Goal: Task Accomplishment & Management: Use online tool/utility

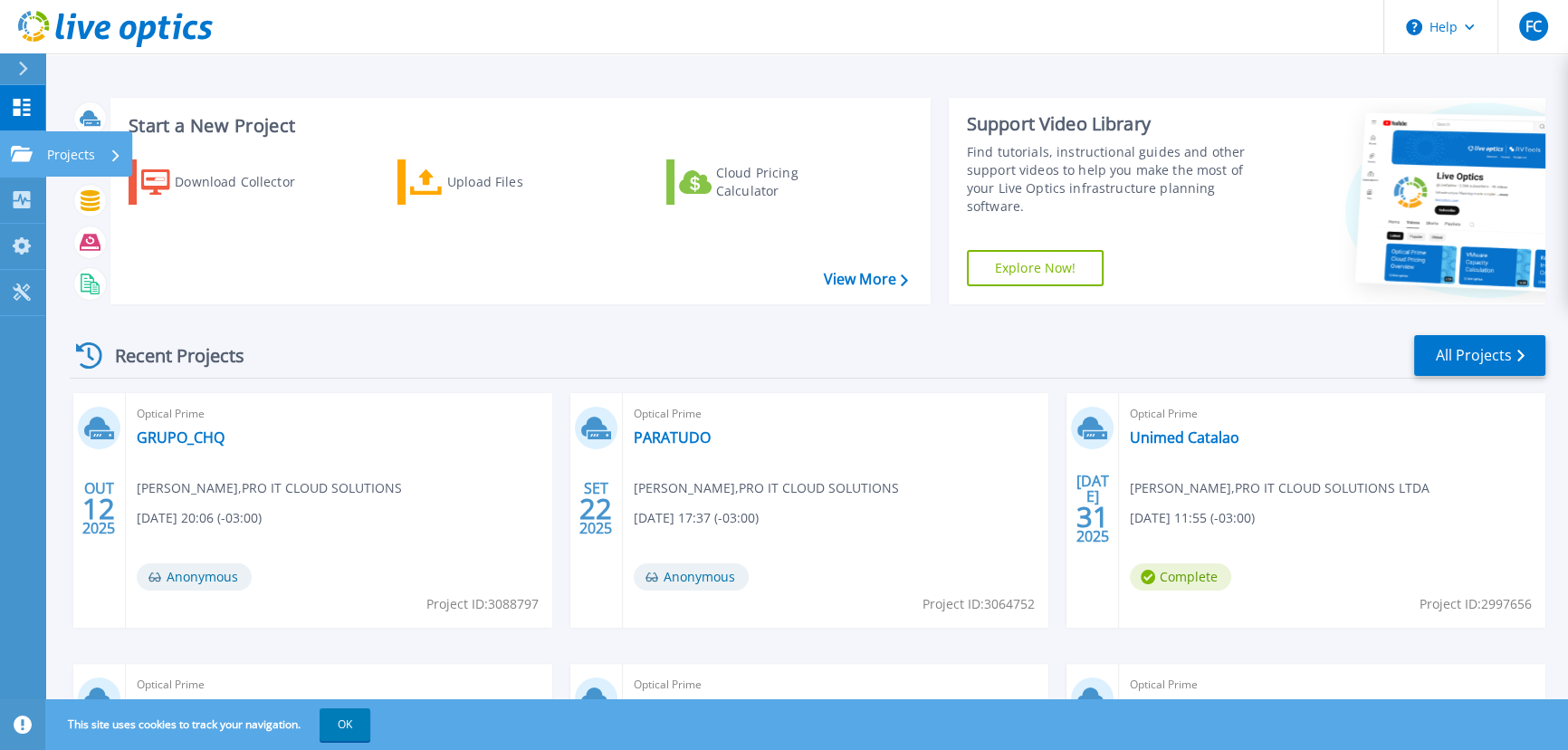
click at [62, 154] on p "Projects" at bounding box center [70, 155] width 48 height 47
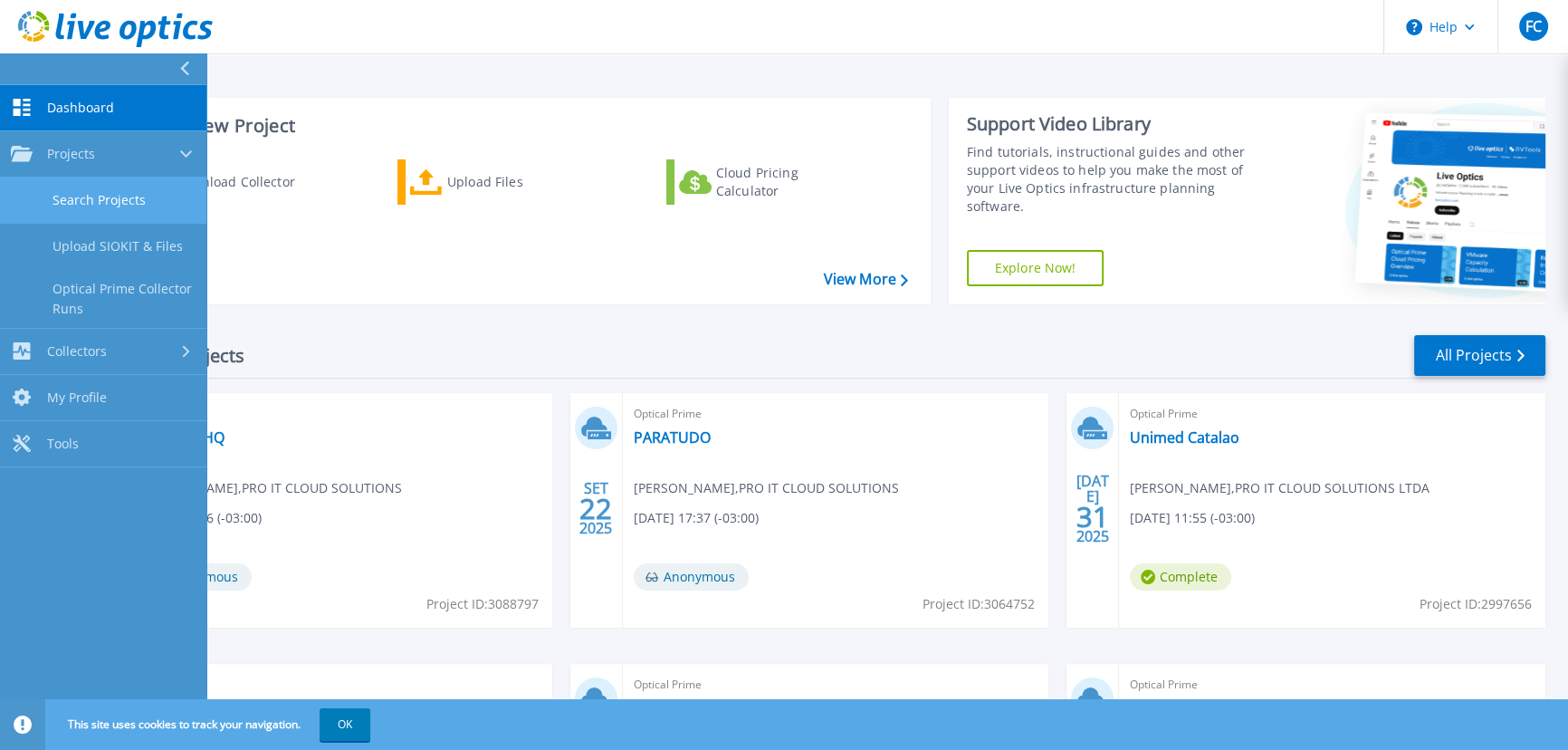
click at [115, 196] on link "Search Projects" at bounding box center [103, 200] width 207 height 46
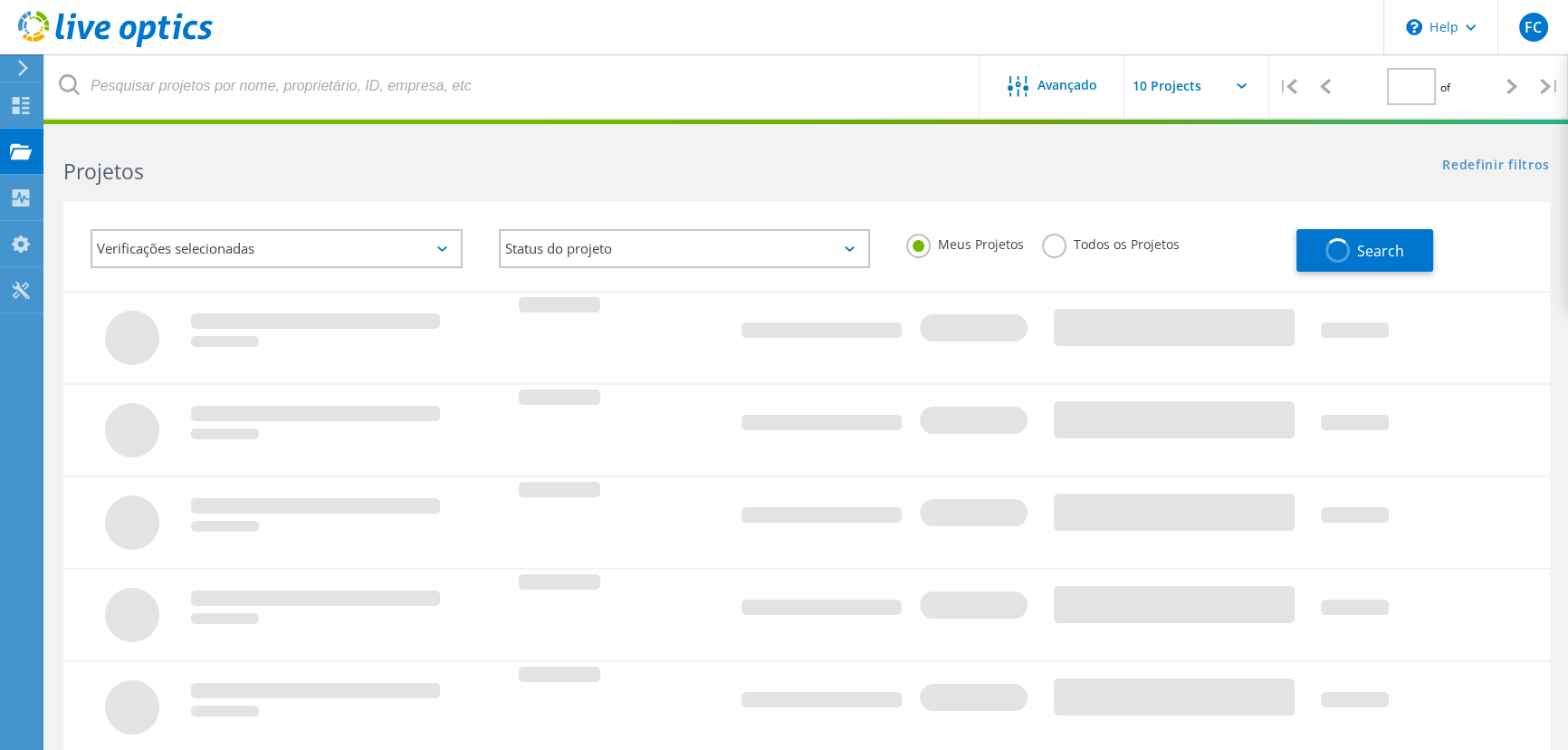
type input "1"
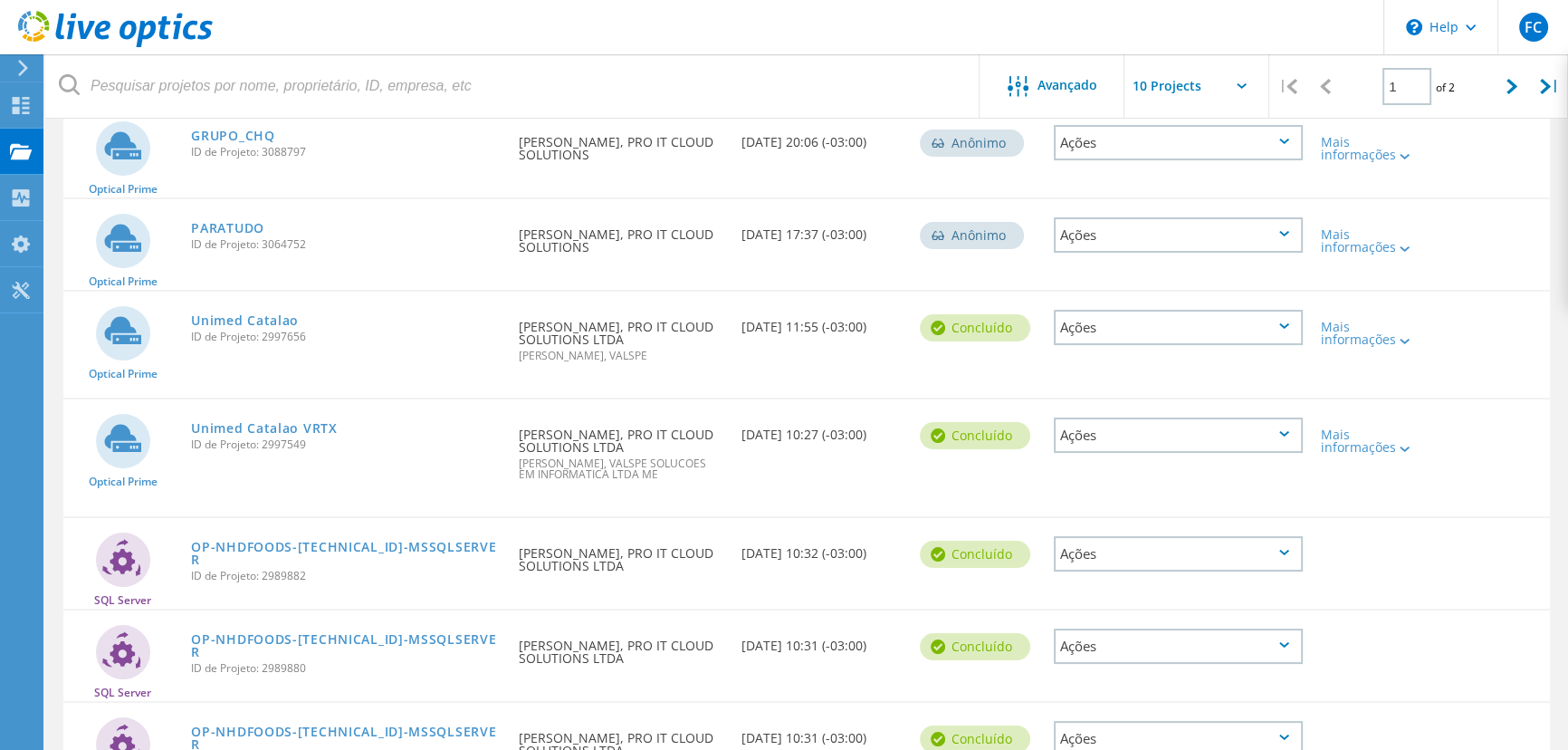
scroll to position [82, 0]
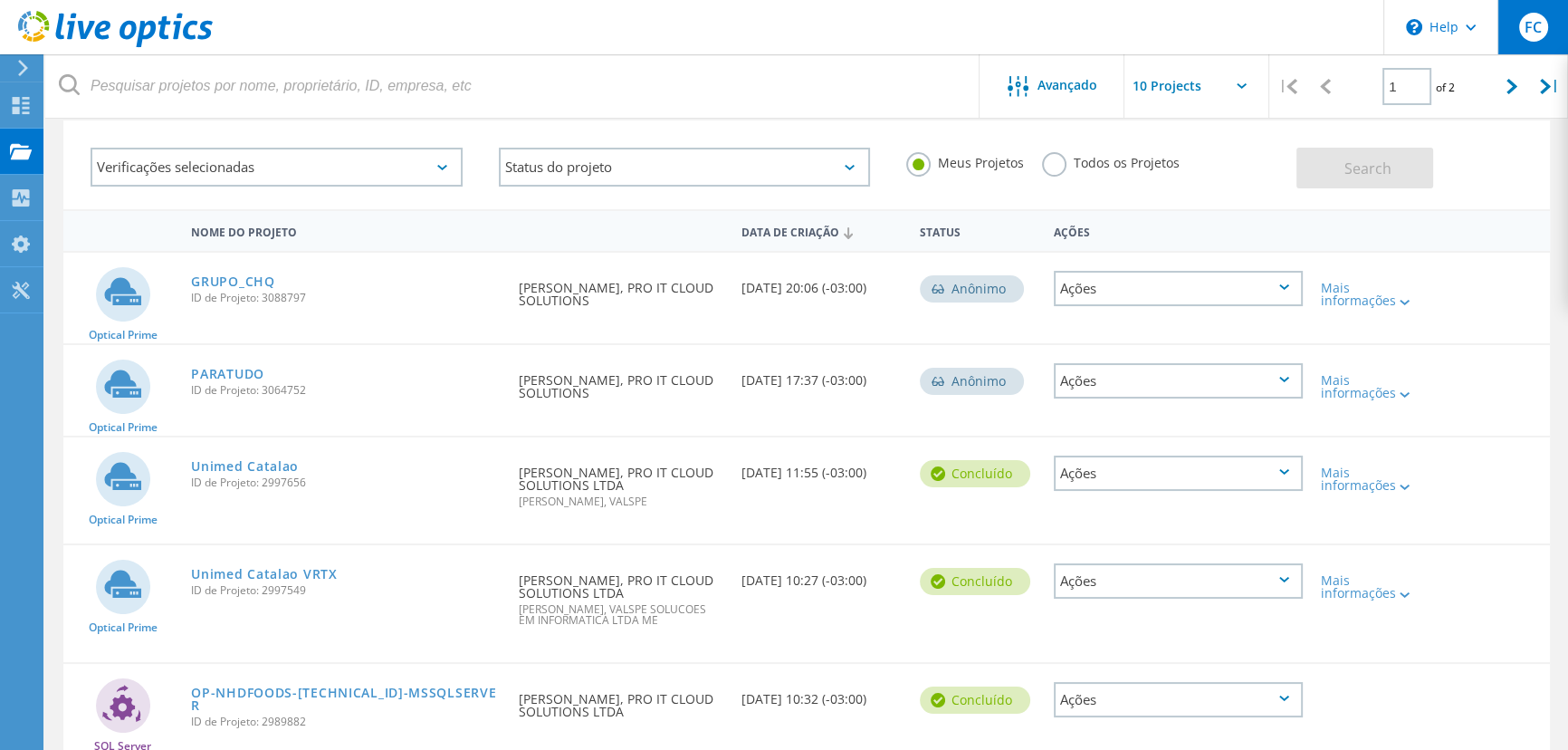
click at [1539, 20] on span "FC" at bounding box center [1533, 26] width 17 height 14
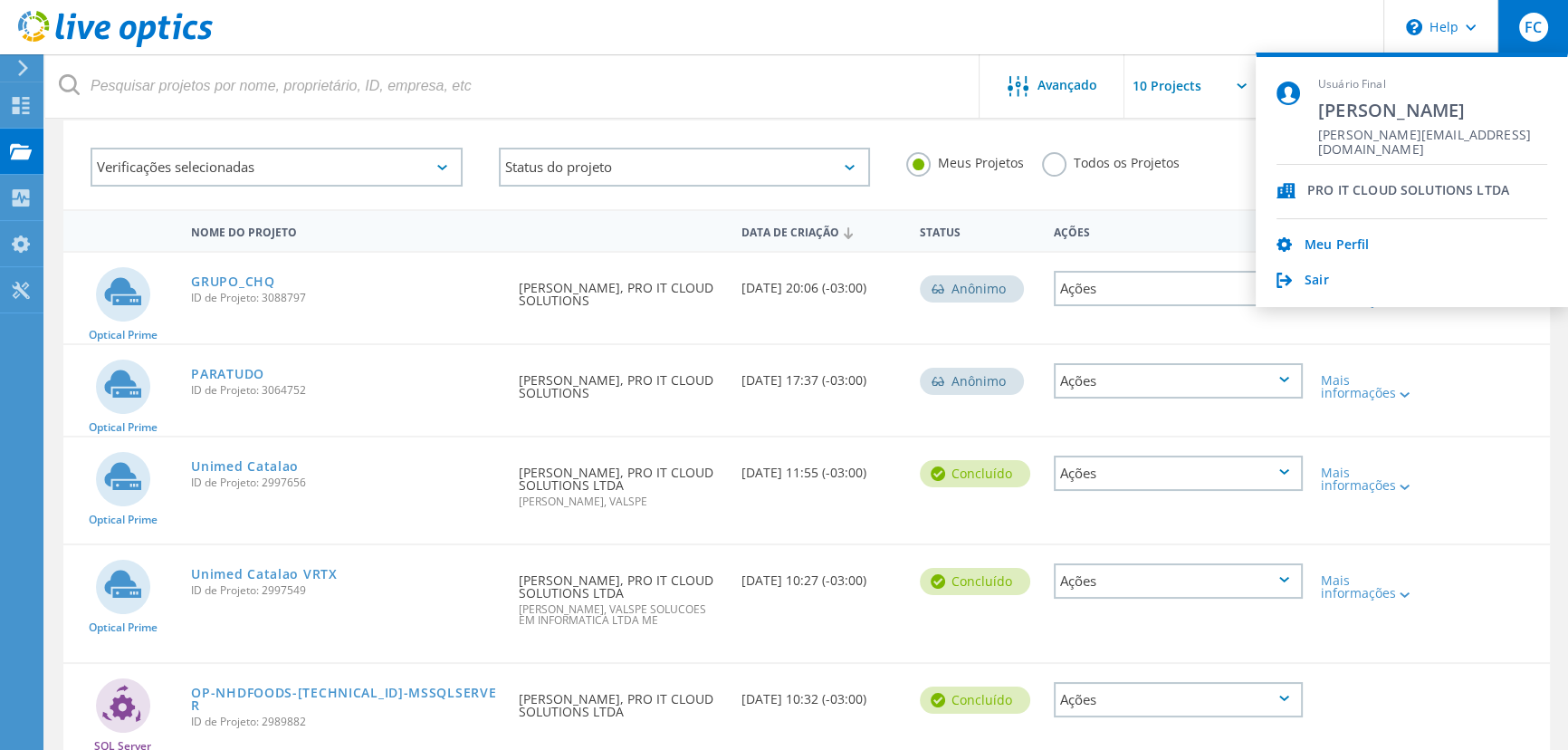
click at [1045, 11] on header "\n Help Explore Helpful Articles Contact Support FC Usuário Final Fabio Camargo…" at bounding box center [784, 27] width 1568 height 55
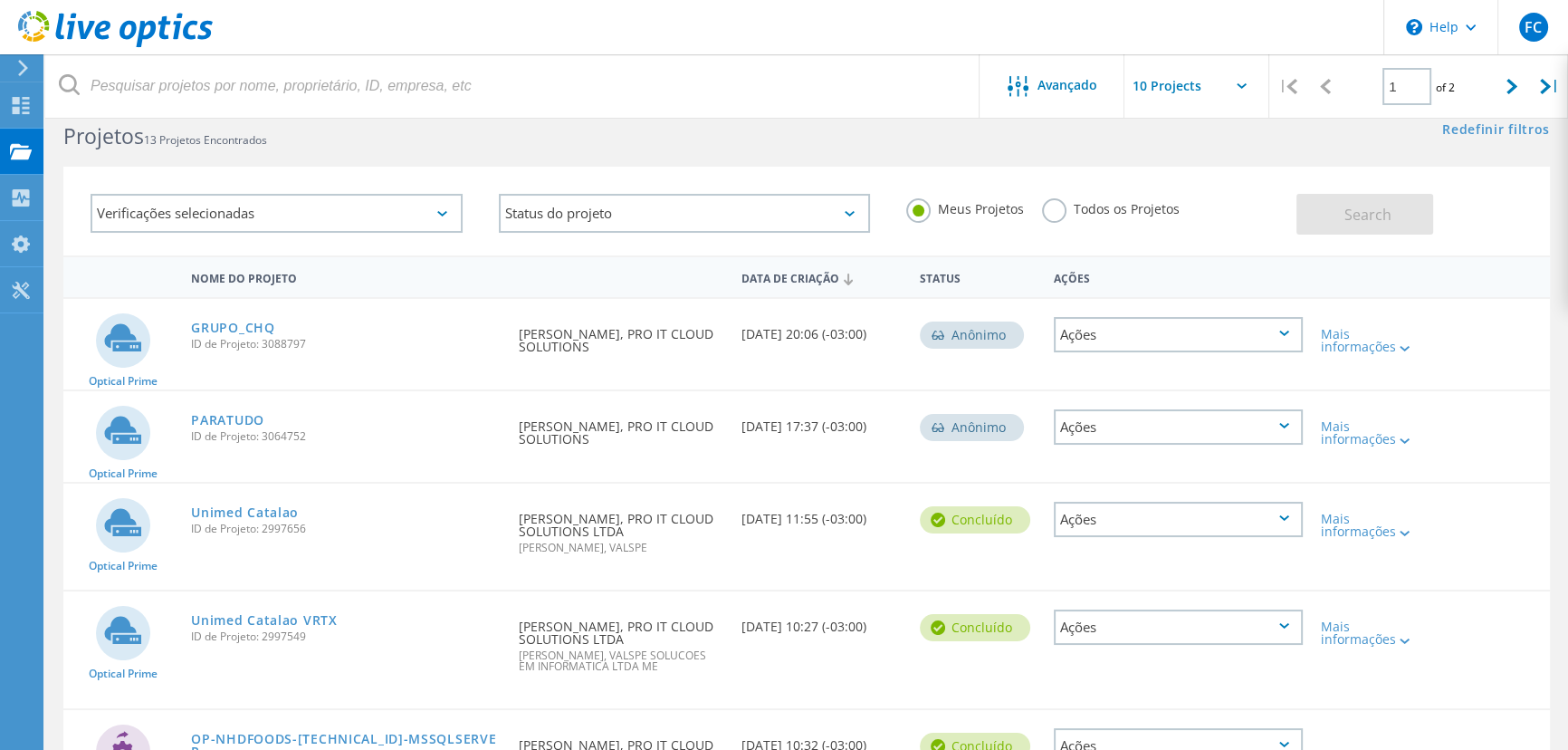
scroll to position [0, 0]
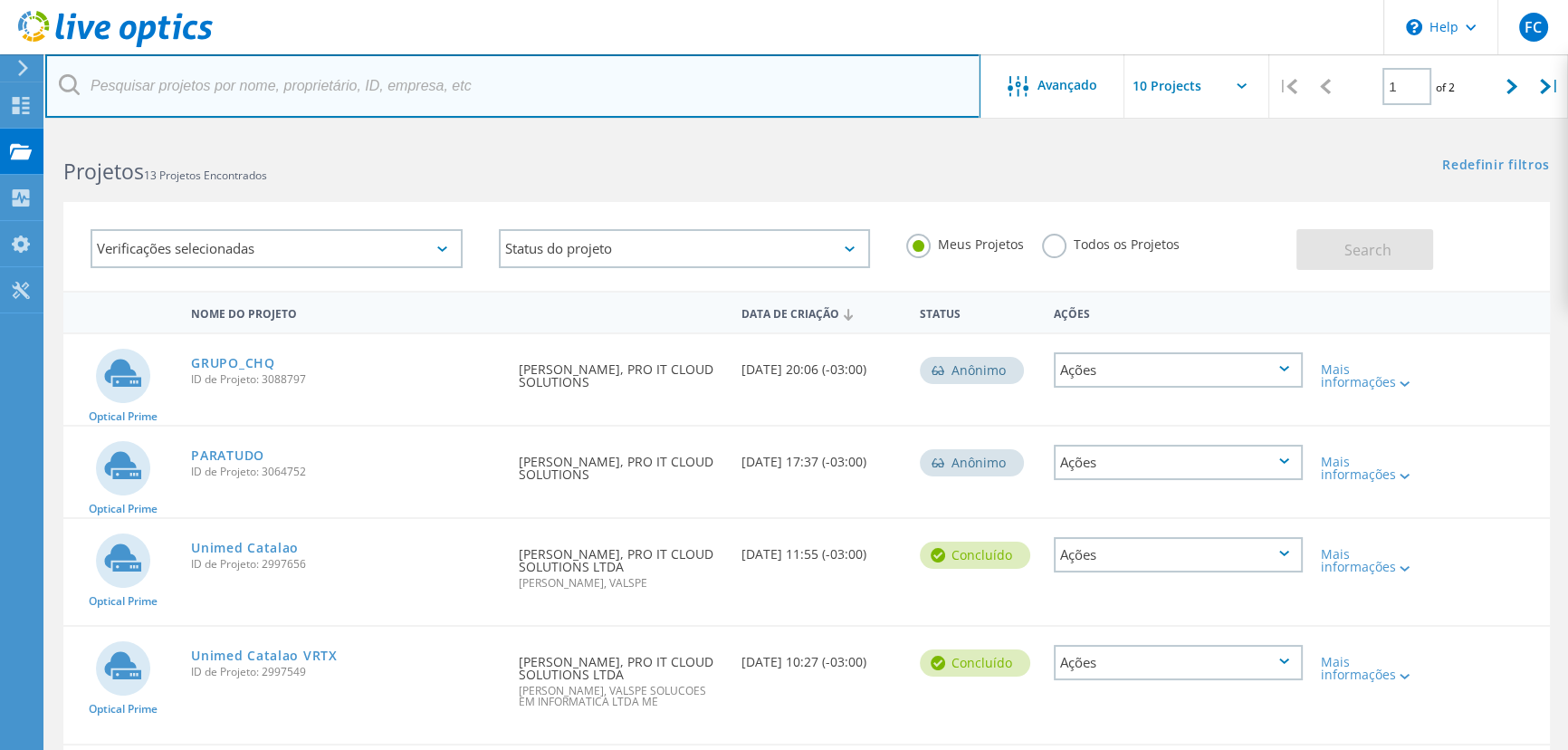
drag, startPoint x: 303, startPoint y: 88, endPoint x: 308, endPoint y: 134, distance: 46.3
click at [303, 88] on input "text" at bounding box center [512, 86] width 935 height 63
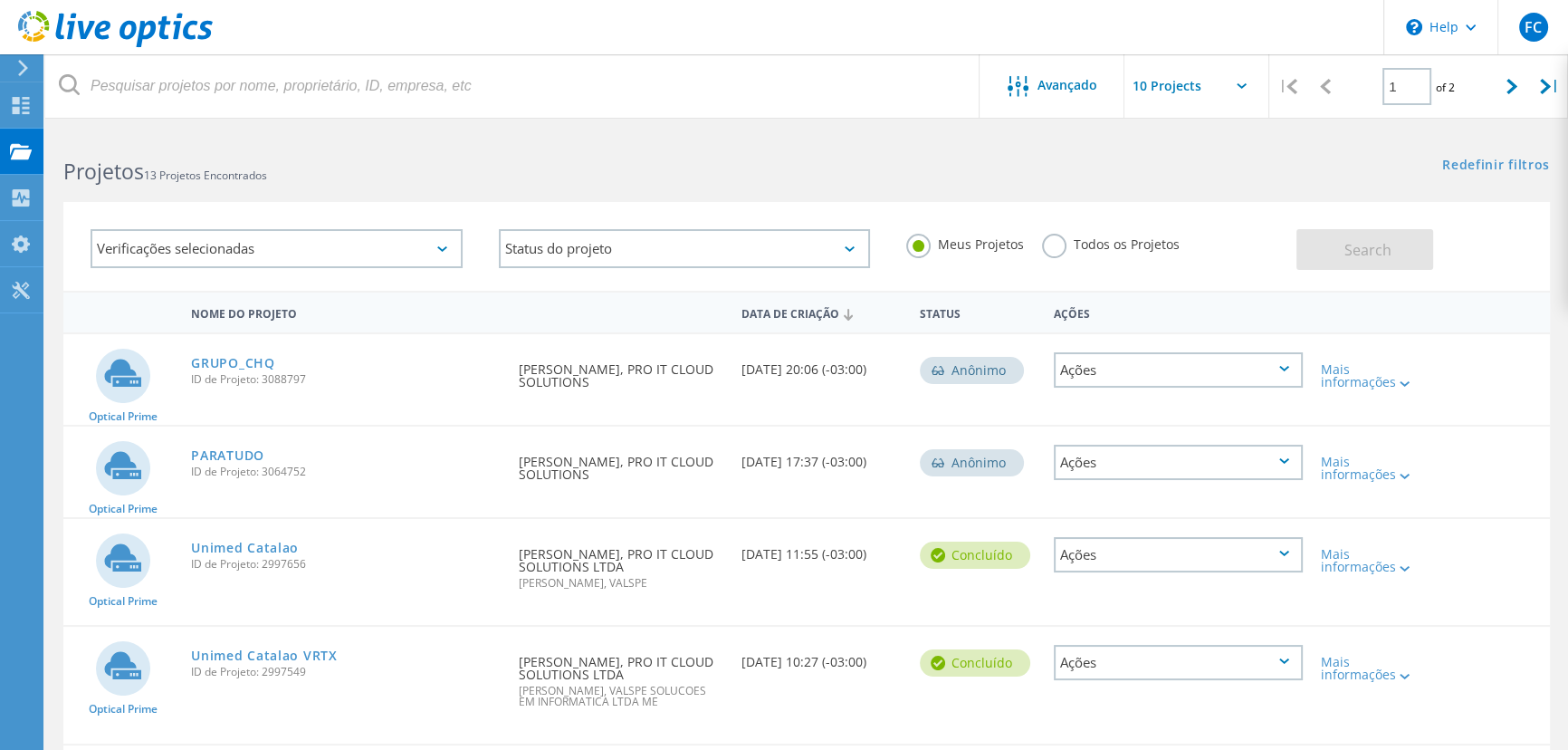
click at [616, 173] on h2 "Projetos 13 Projetos Encontrados" at bounding box center [426, 172] width 725 height 30
click at [1222, 85] on input "text" at bounding box center [1215, 86] width 181 height 63
click at [1068, 87] on span "Avançado" at bounding box center [1067, 85] width 60 height 12
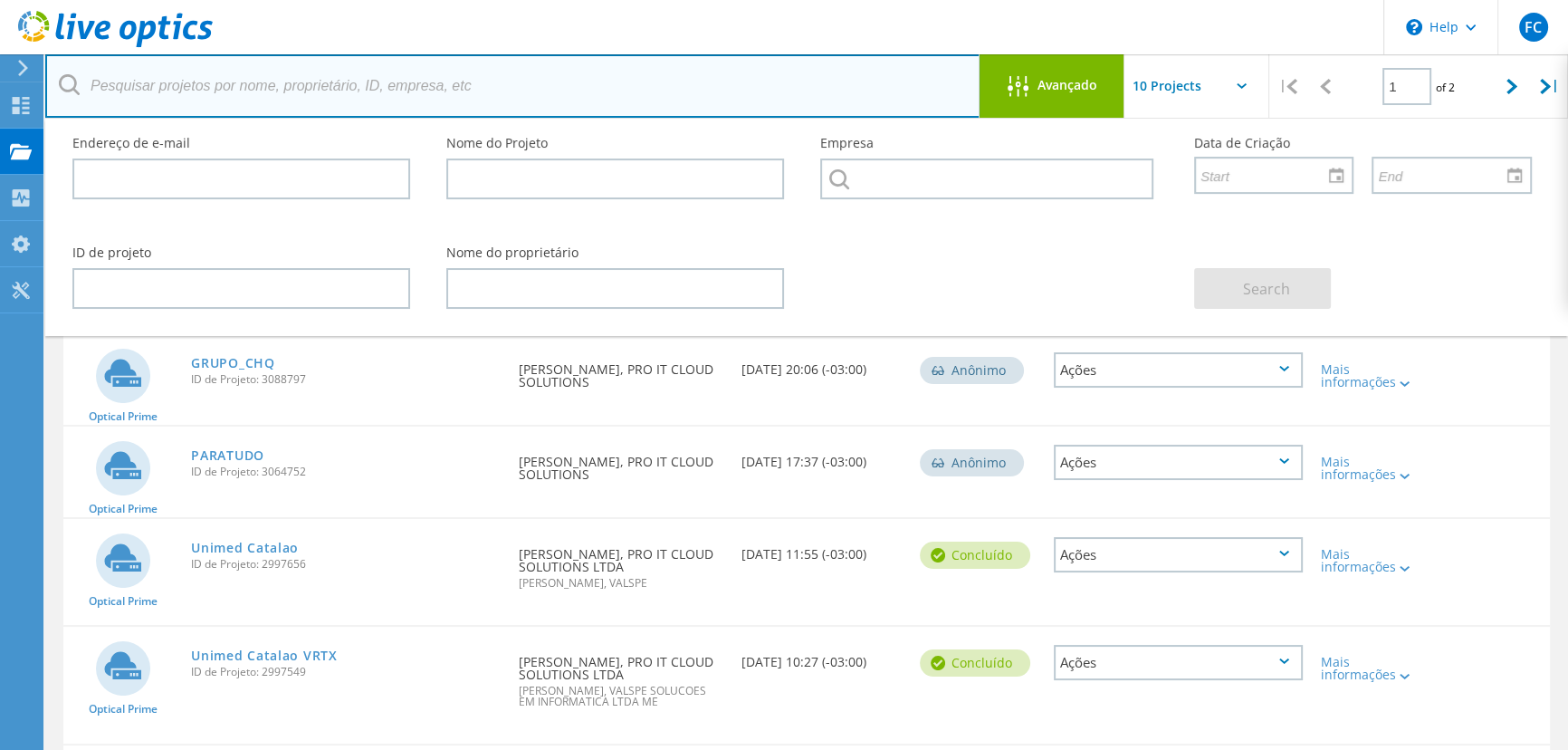
drag, startPoint x: 788, startPoint y: 74, endPoint x: 480, endPoint y: 102, distance: 309.3
click at [788, 74] on input "text" at bounding box center [512, 86] width 935 height 63
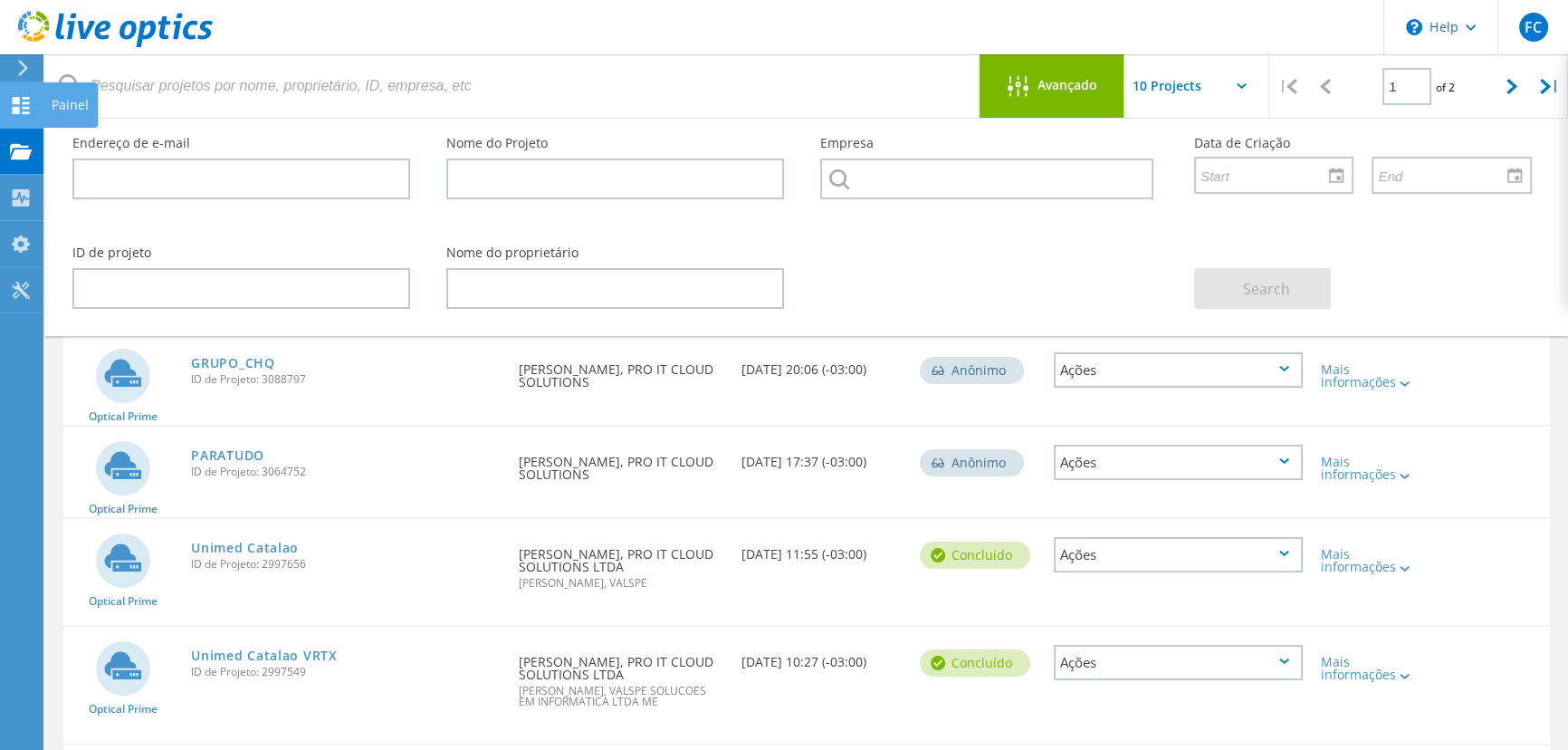
click at [28, 112] on use at bounding box center [21, 105] width 17 height 17
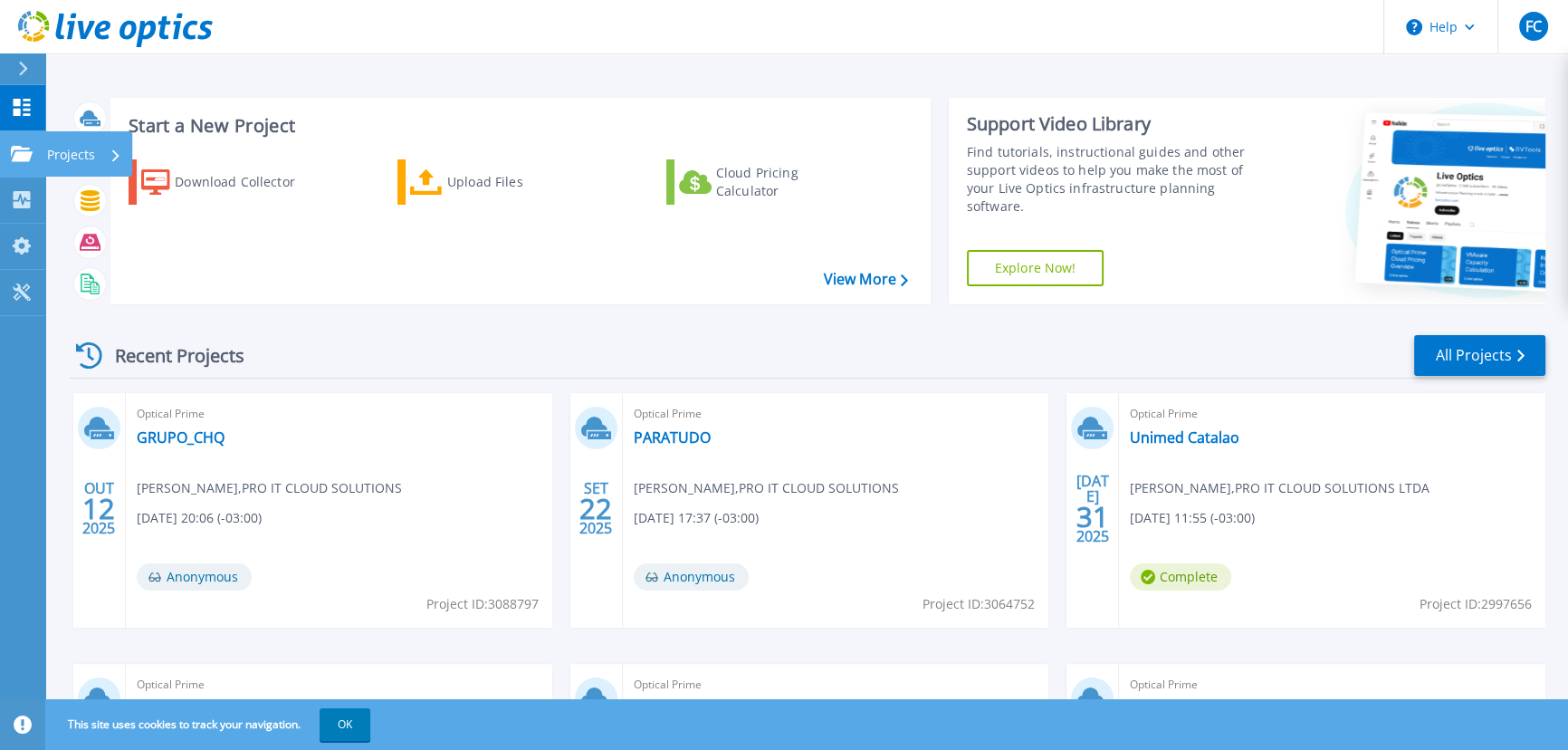
click at [54, 155] on p "Projects" at bounding box center [70, 155] width 48 height 47
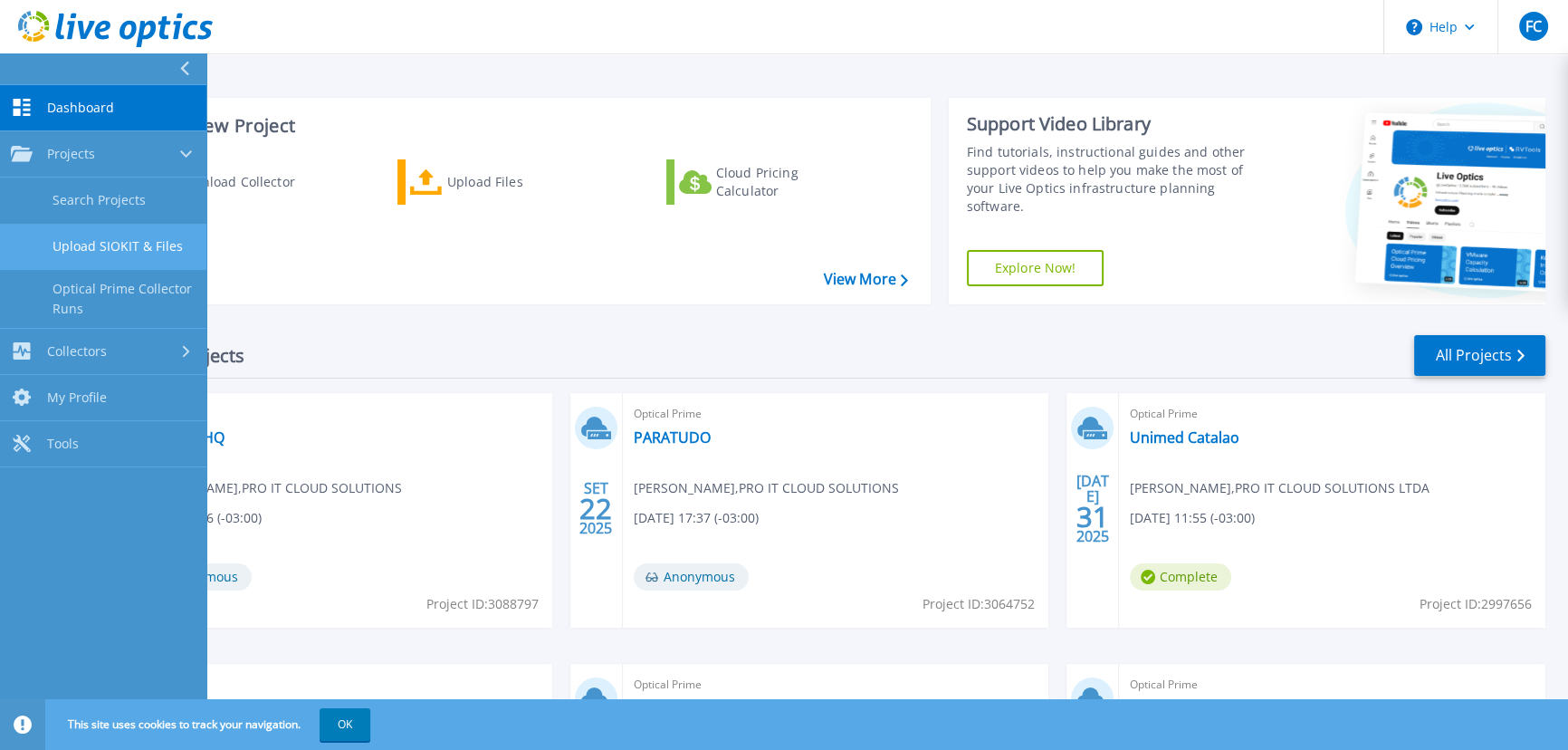
click at [92, 249] on link "Upload SIOKIT & Files" at bounding box center [103, 246] width 207 height 46
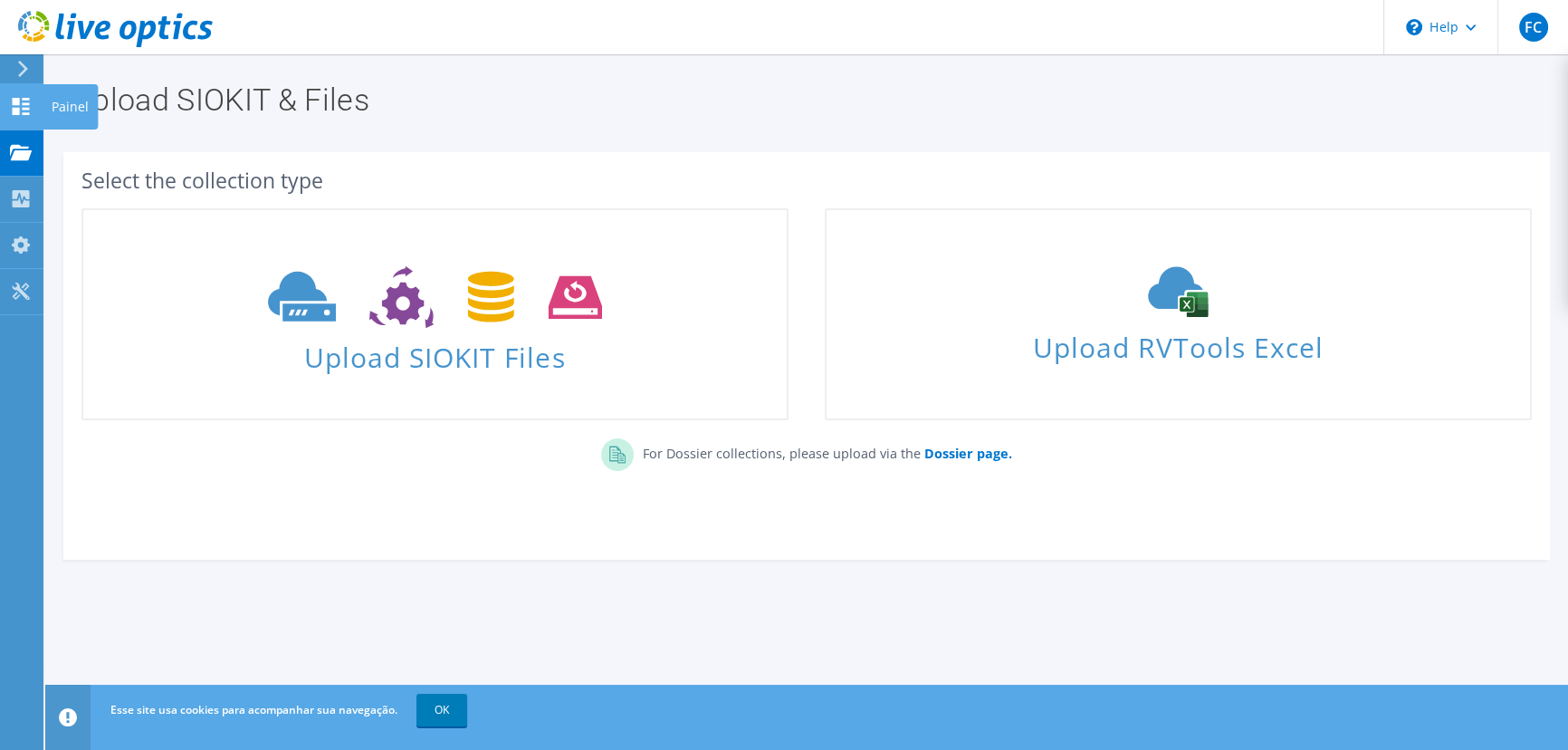
click at [45, 102] on div "Painel" at bounding box center [70, 107] width 55 height 45
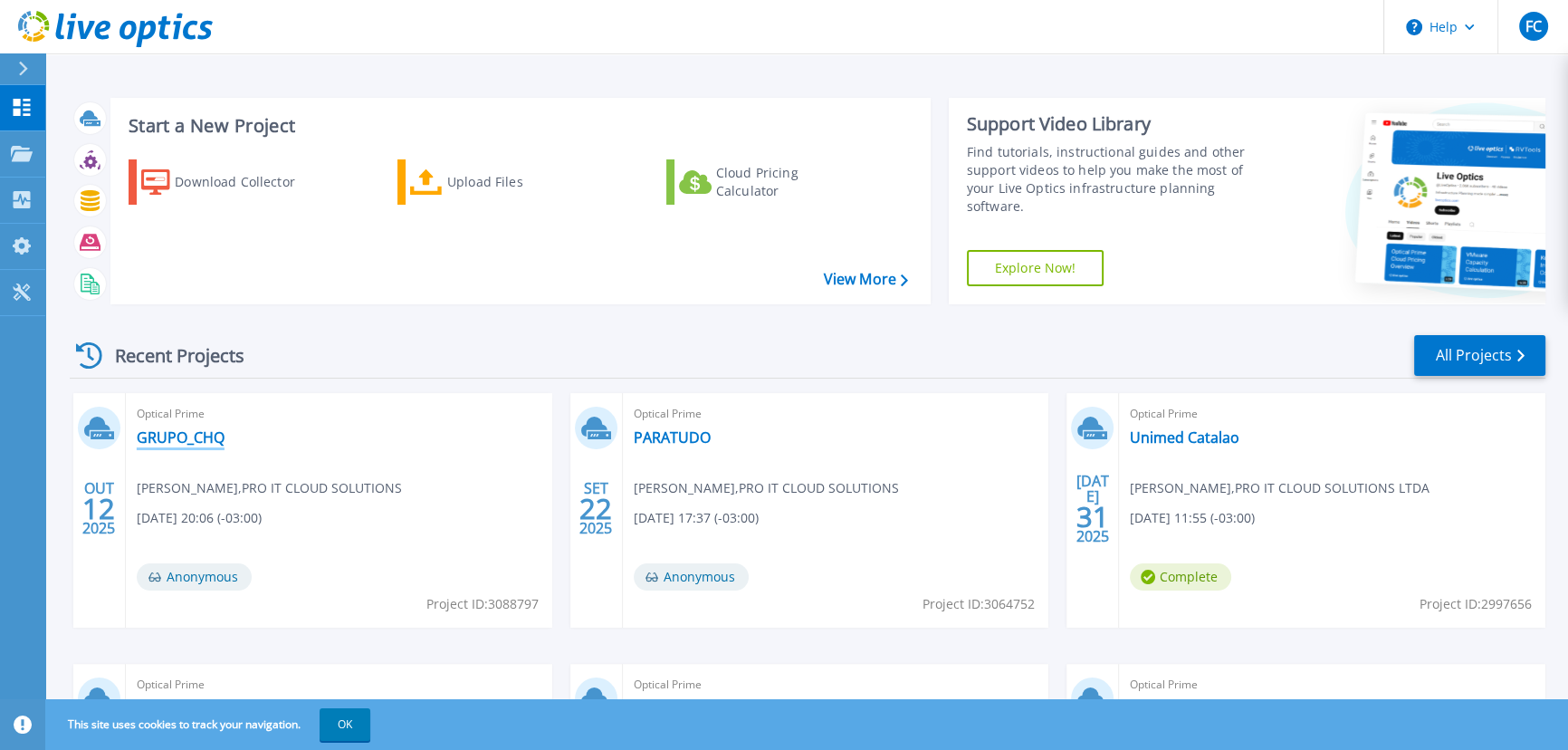
click at [163, 446] on link "GRUPO_CHQ" at bounding box center [179, 437] width 87 height 18
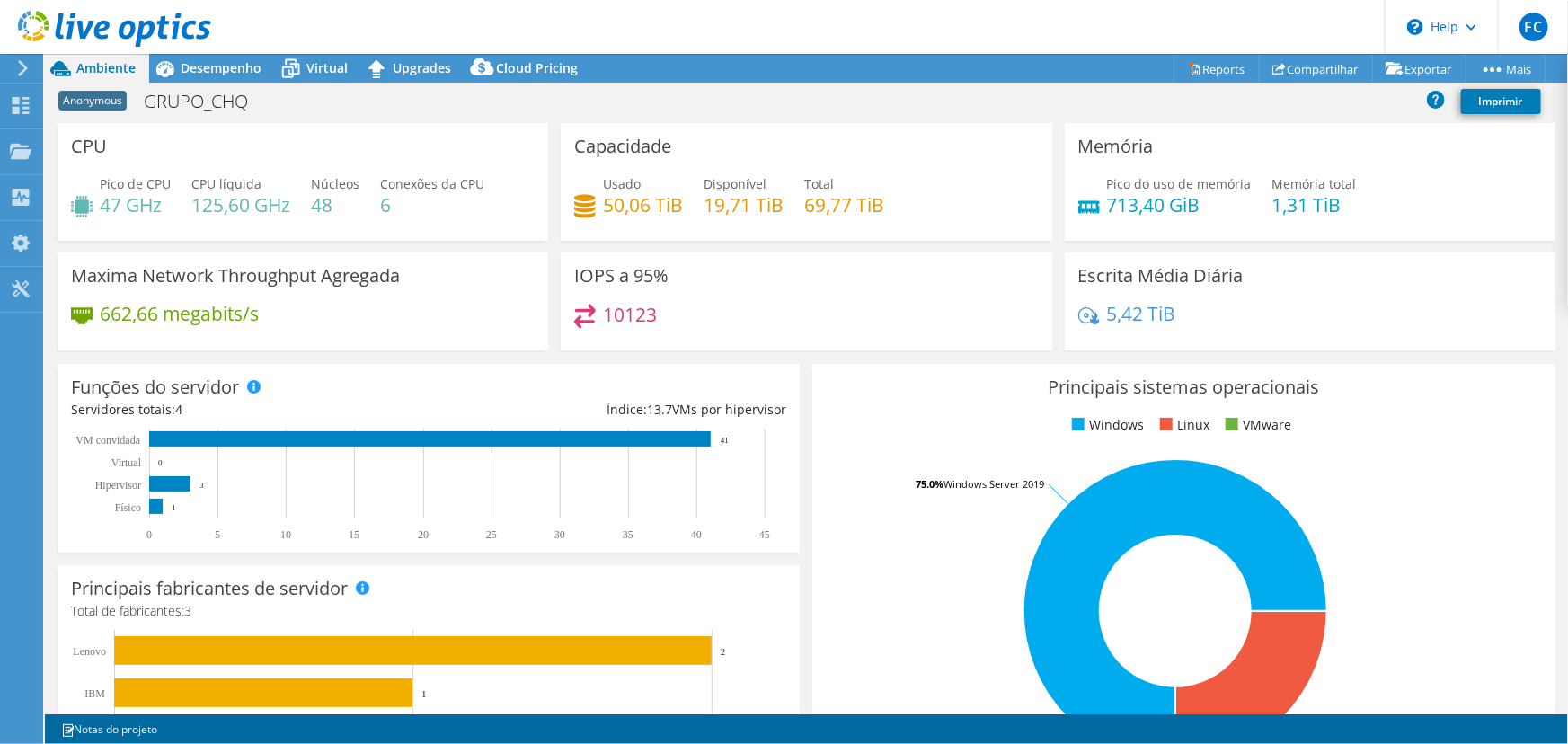
select select "SouthAmerica"
select select "USD"
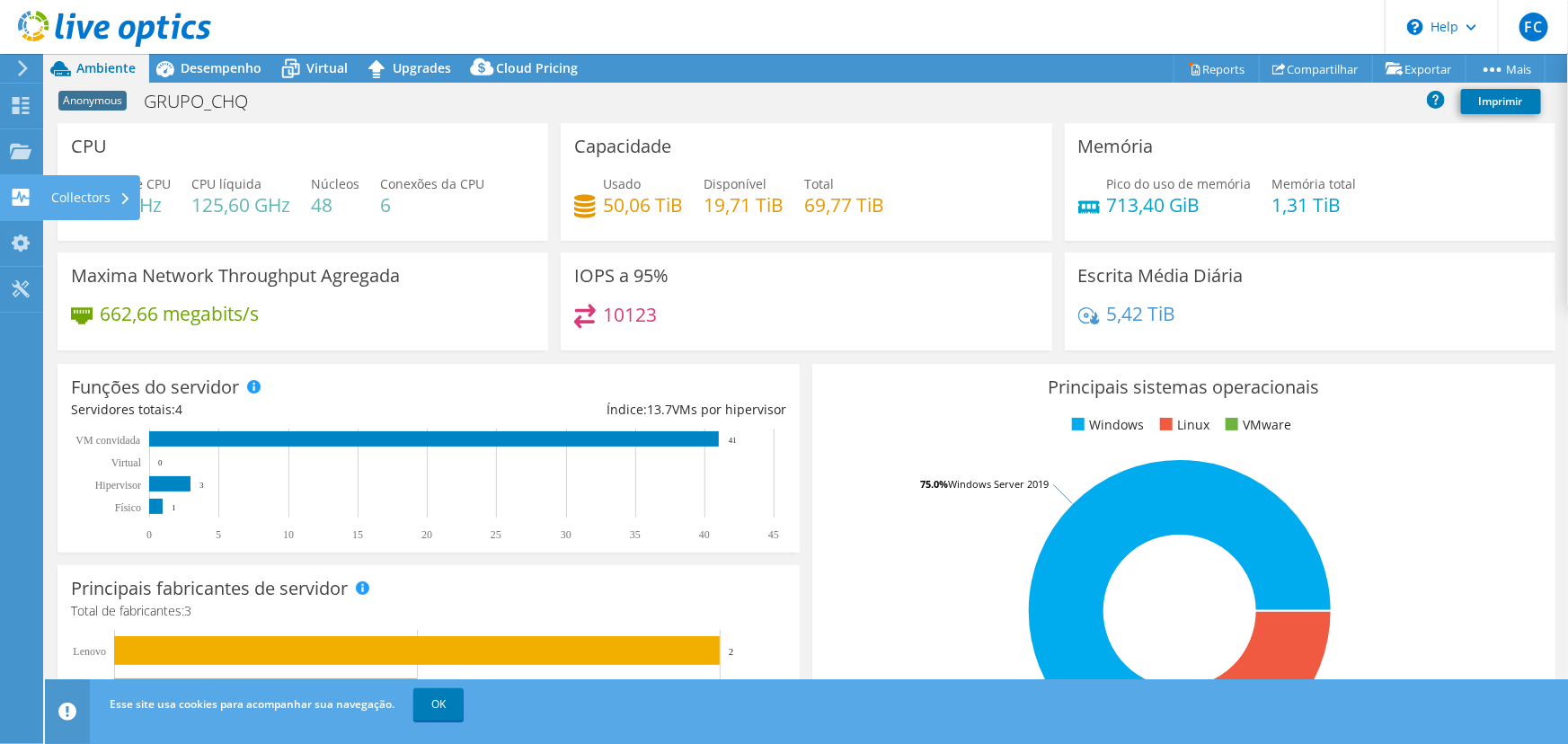
click at [90, 196] on div "Collectors" at bounding box center [90, 198] width 98 height 45
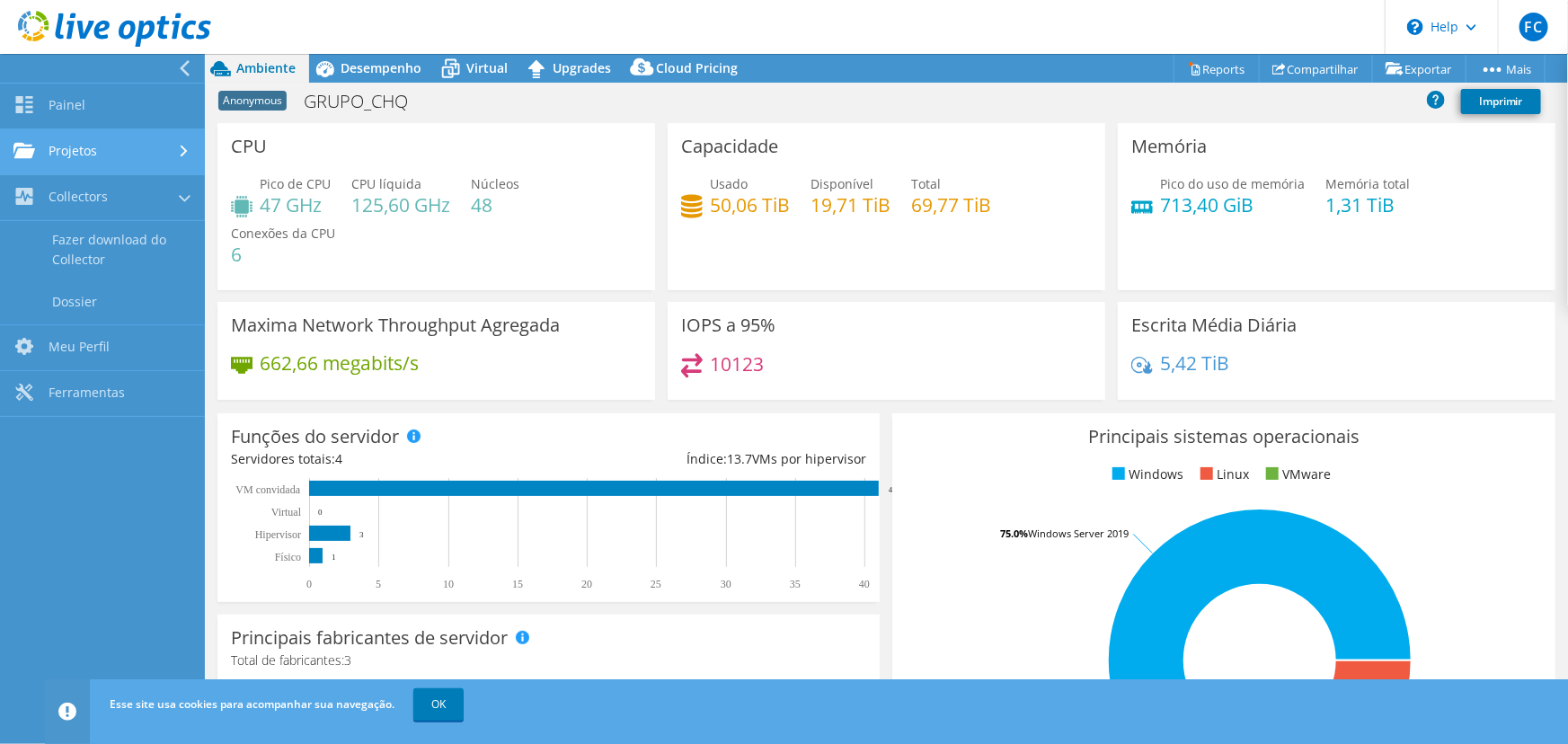
click at [87, 152] on link "Projetos" at bounding box center [103, 152] width 205 height 46
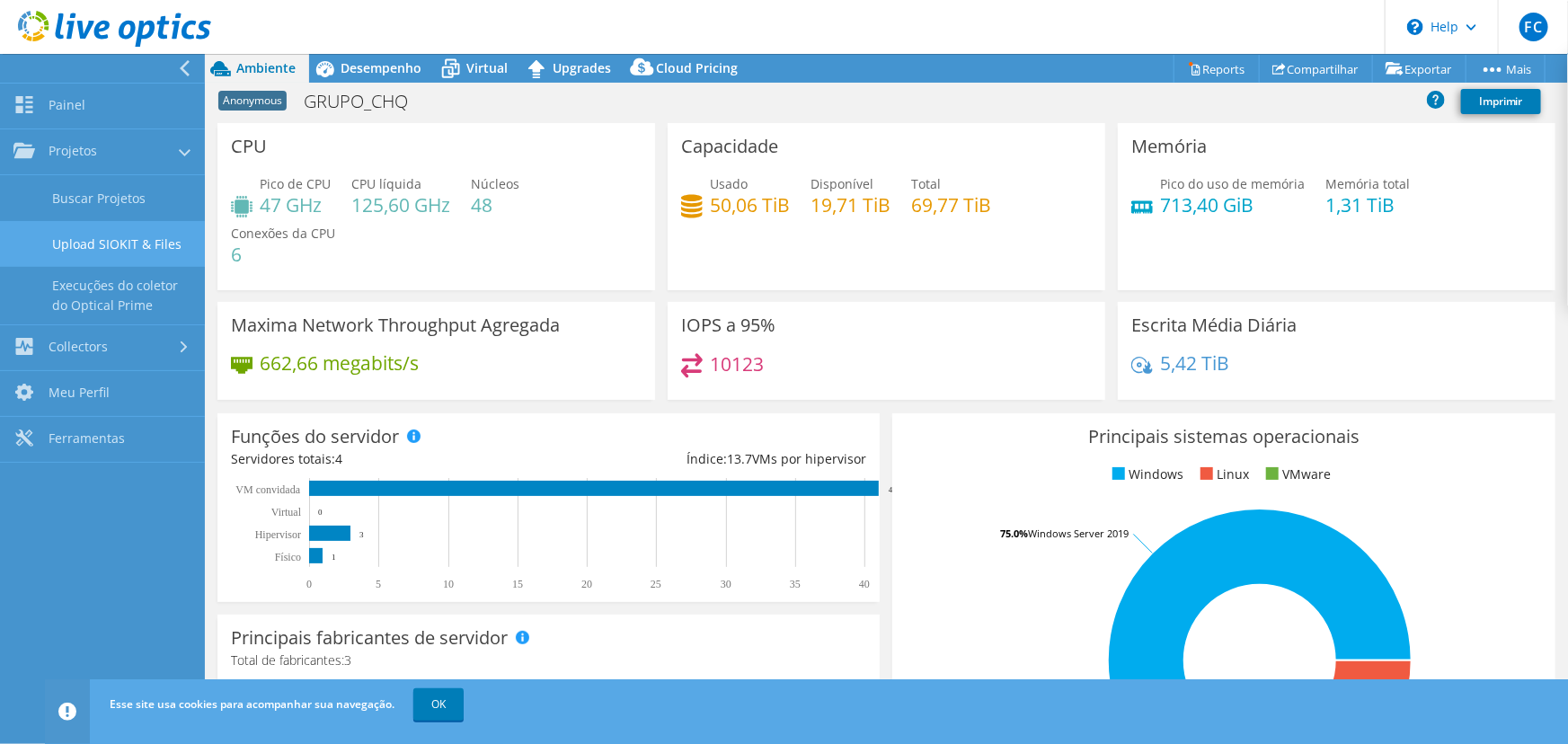
click at [128, 238] on link "Upload SIOKIT & Files" at bounding box center [103, 243] width 205 height 46
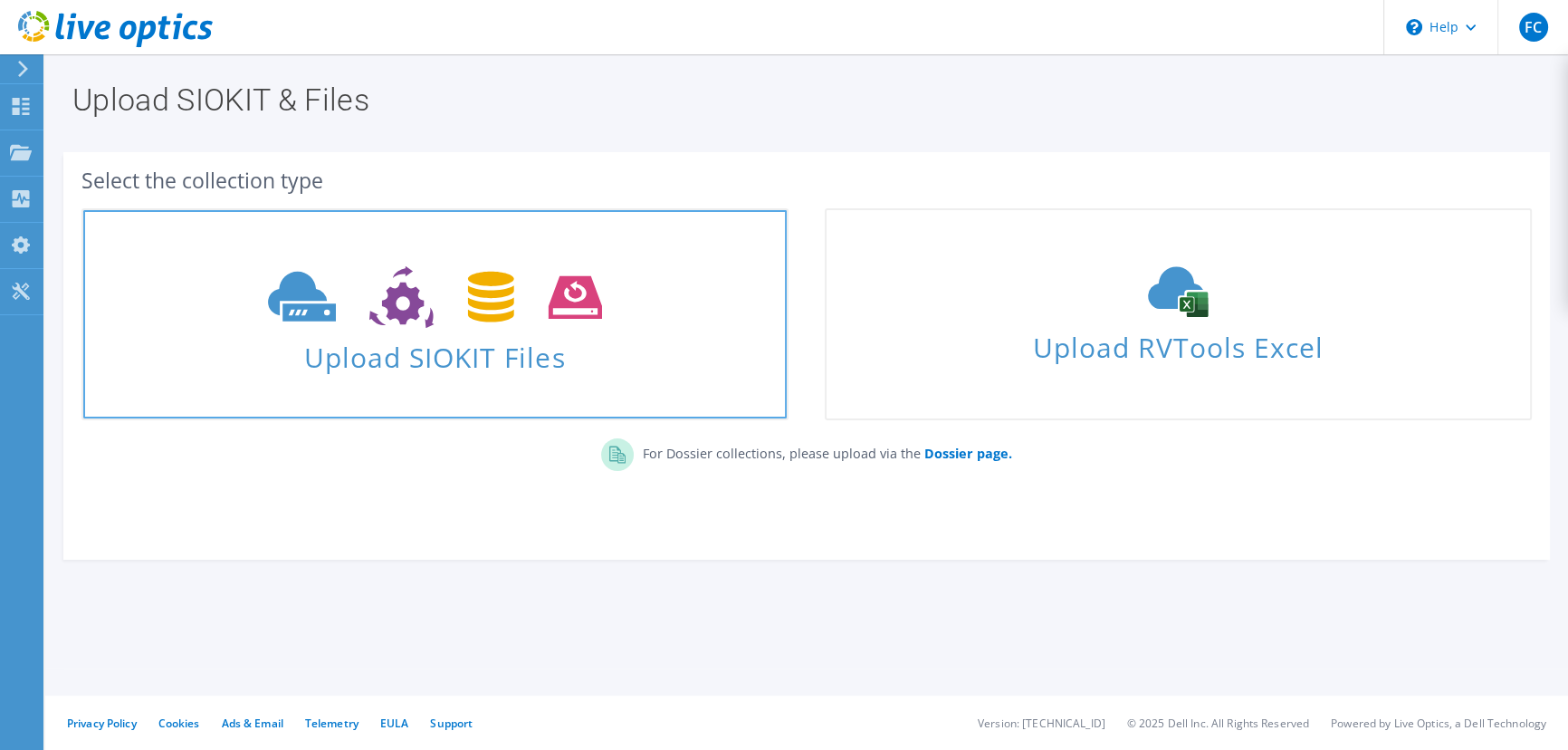
click at [488, 339] on span "Upload SIOKIT Files" at bounding box center [435, 352] width 704 height 39
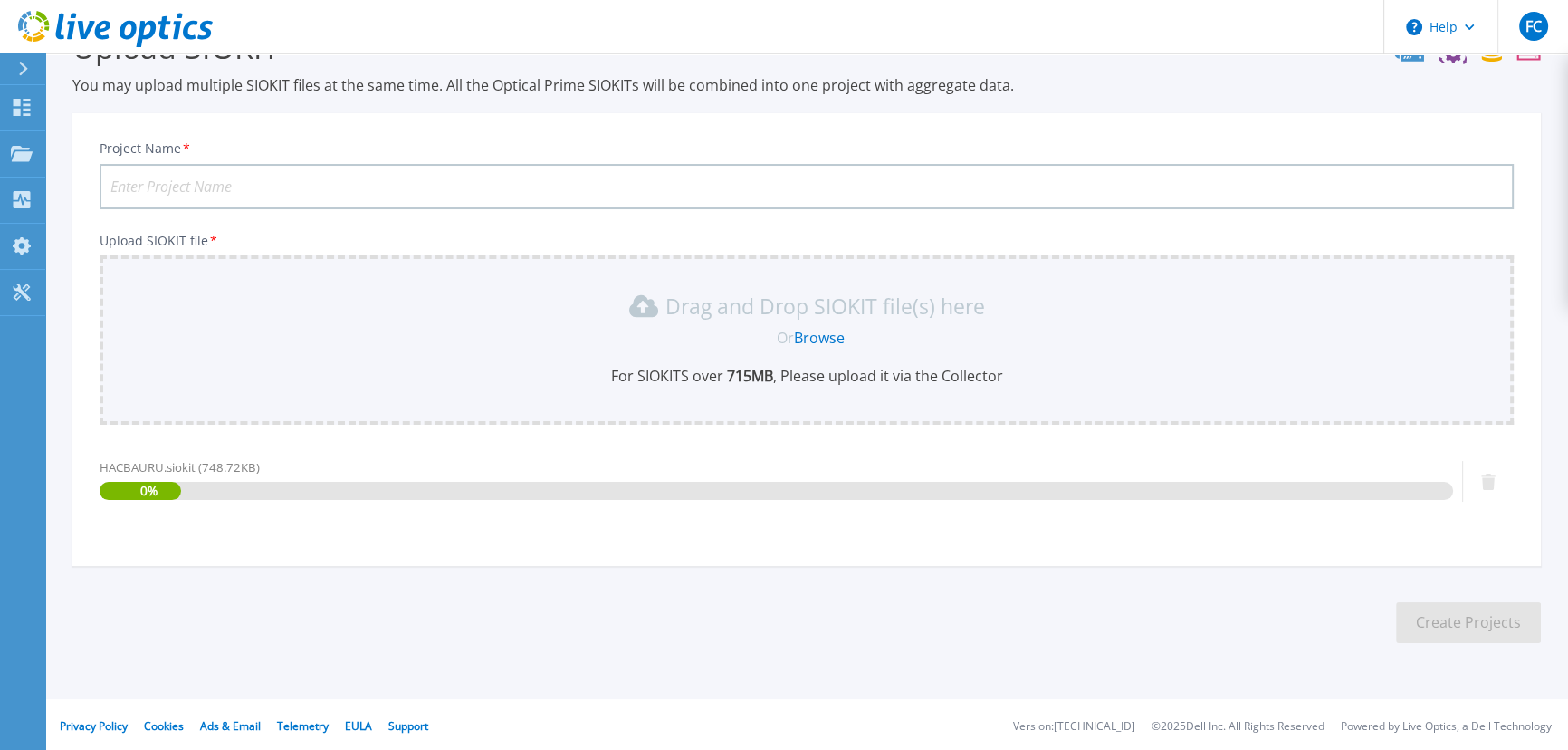
scroll to position [55, 0]
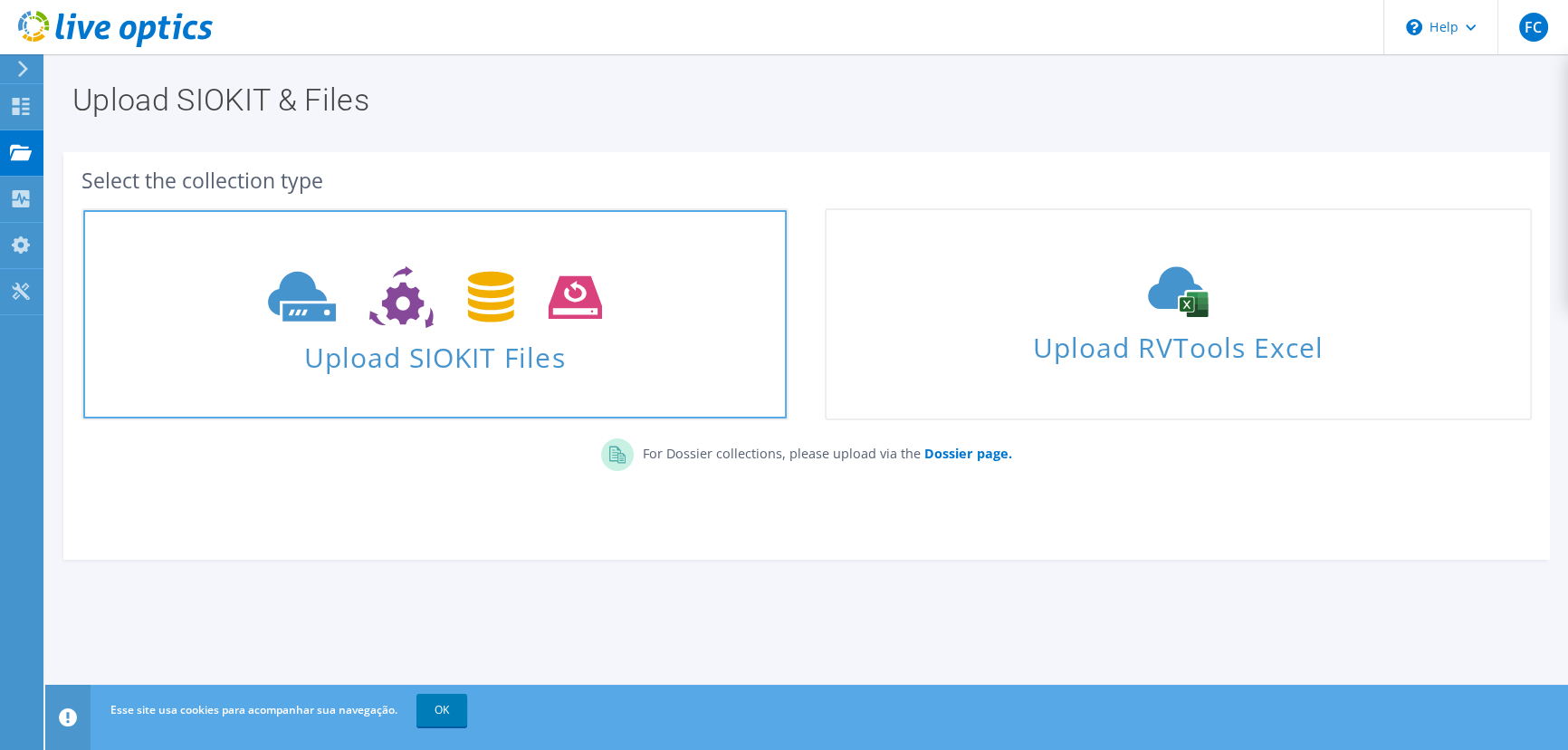
click at [494, 332] on span at bounding box center [435, 295] width 704 height 76
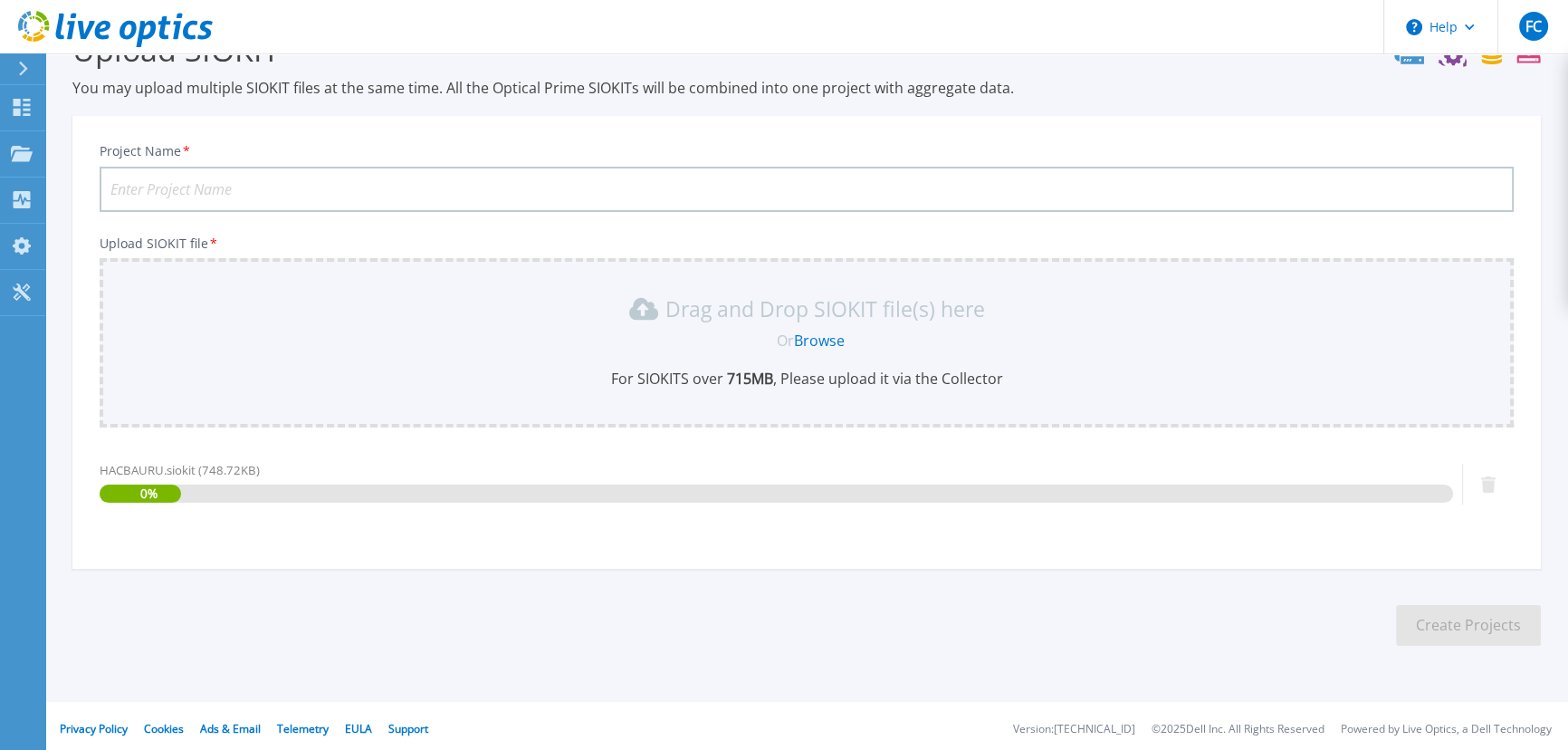
scroll to position [55, 0]
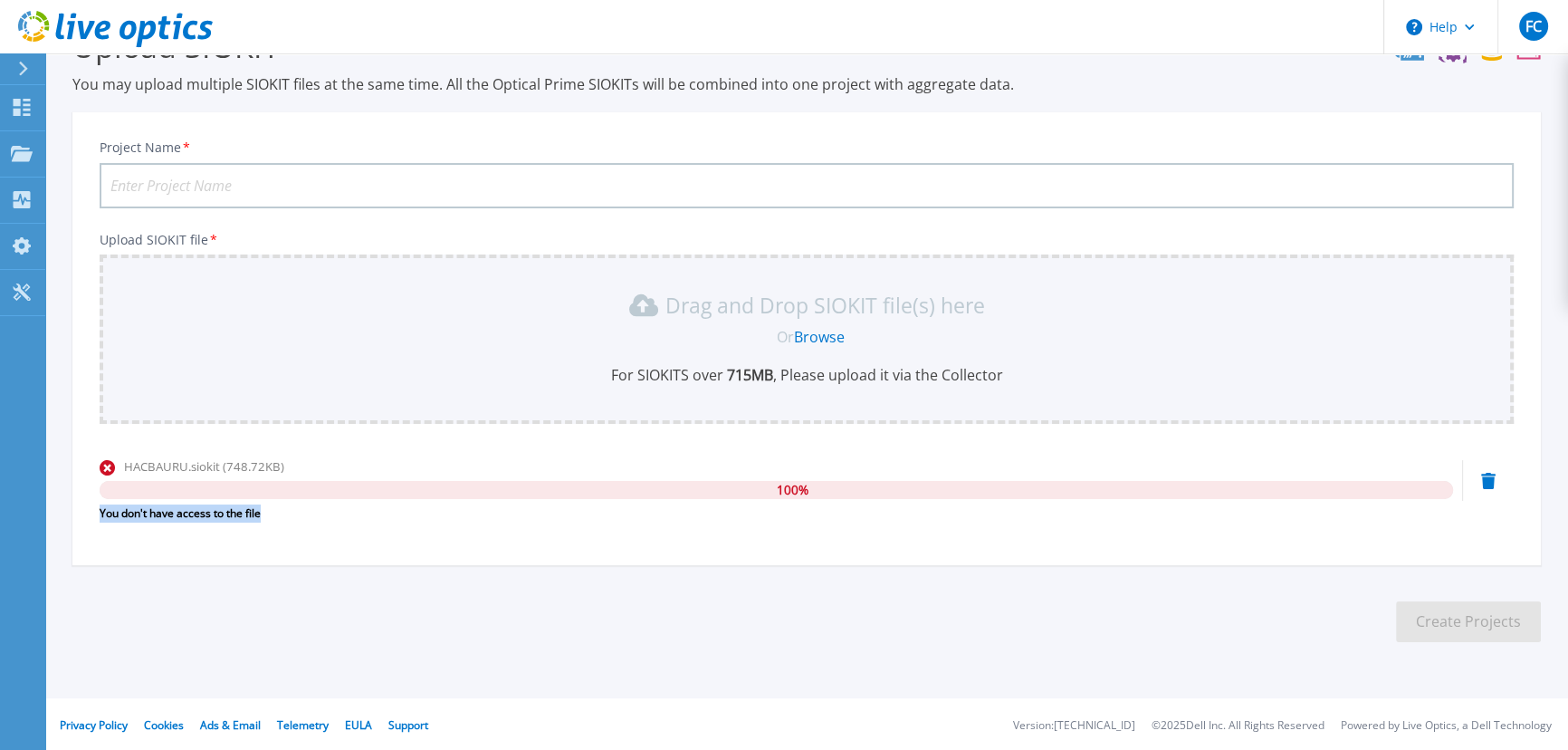
drag, startPoint x: 101, startPoint y: 512, endPoint x: 300, endPoint y: 520, distance: 199.2
click at [300, 520] on div "You don't have access to the file" at bounding box center [776, 513] width 1354 height 18
copy div "You don't have access to the file"
click at [657, 382] on p "For SIOKITS over 715 MB , Please upload it via the Collector" at bounding box center [807, 374] width 1392 height 20
click at [304, 450] on div "Upload SIOKIT file * Drag and Drop SIOKIT file(s) here Or Browse For SIOKITS ov…" at bounding box center [806, 383] width 1414 height 302
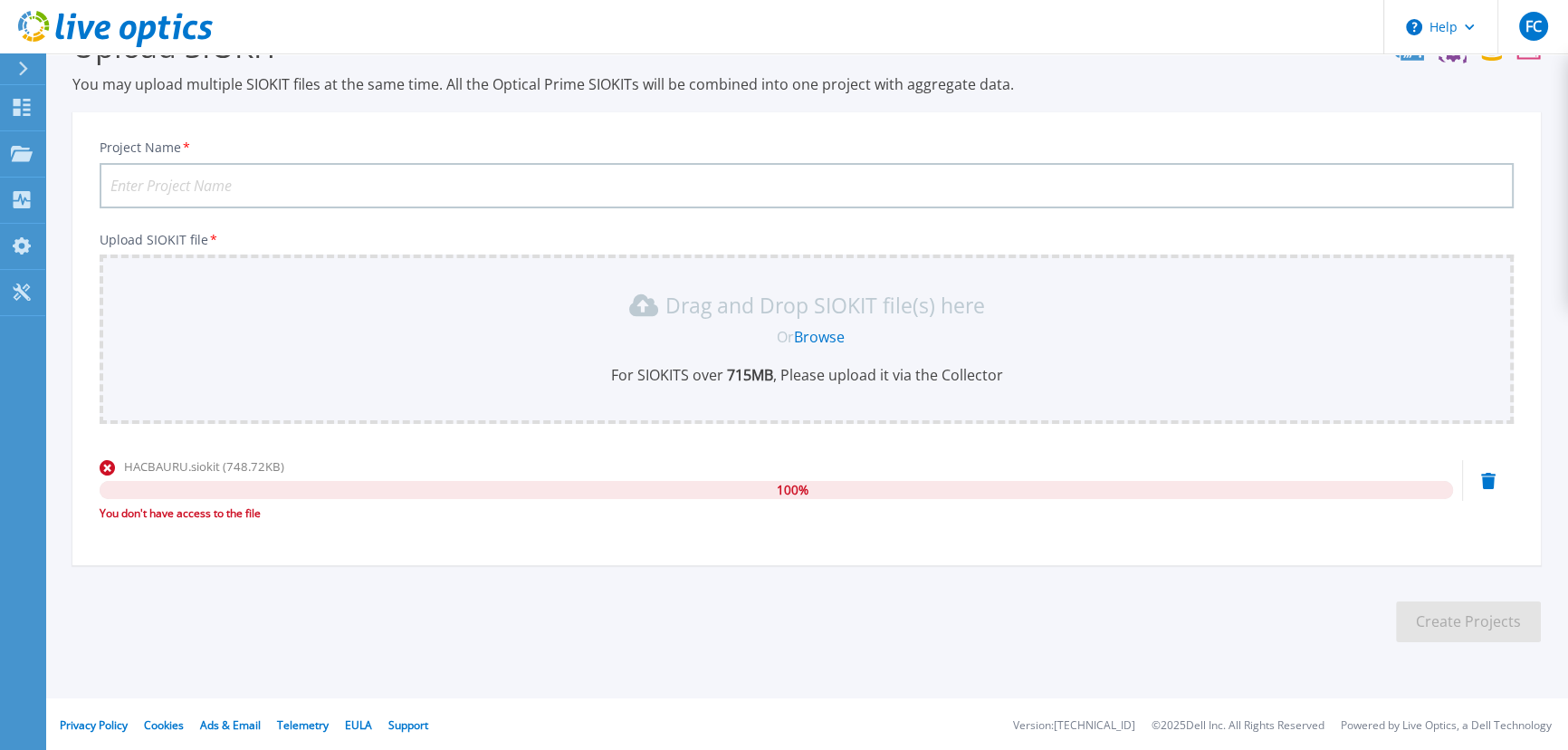
click at [194, 511] on div "You don't have access to the file" at bounding box center [776, 513] width 1354 height 18
click at [1488, 477] on icon at bounding box center [1487, 480] width 14 height 16
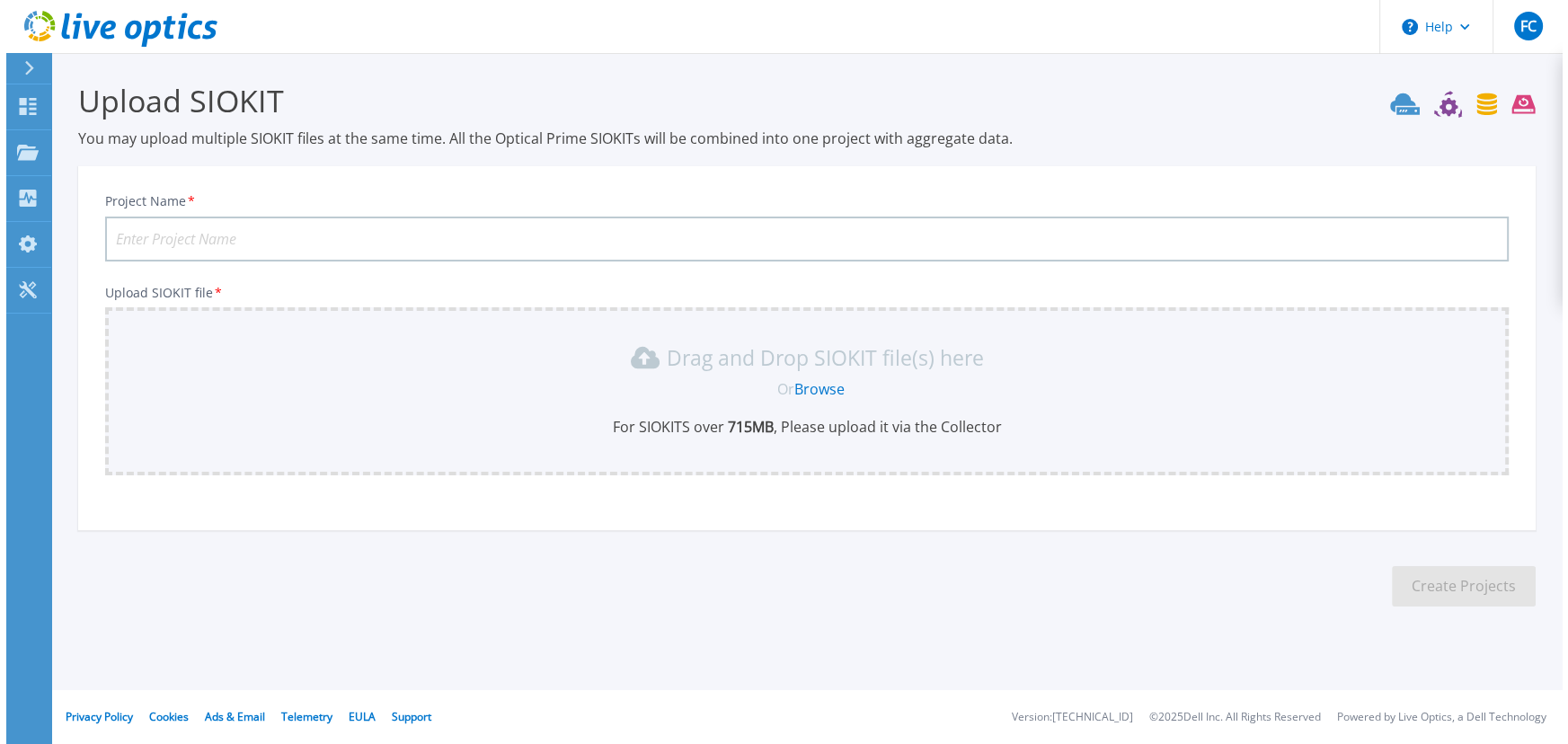
scroll to position [0, 0]
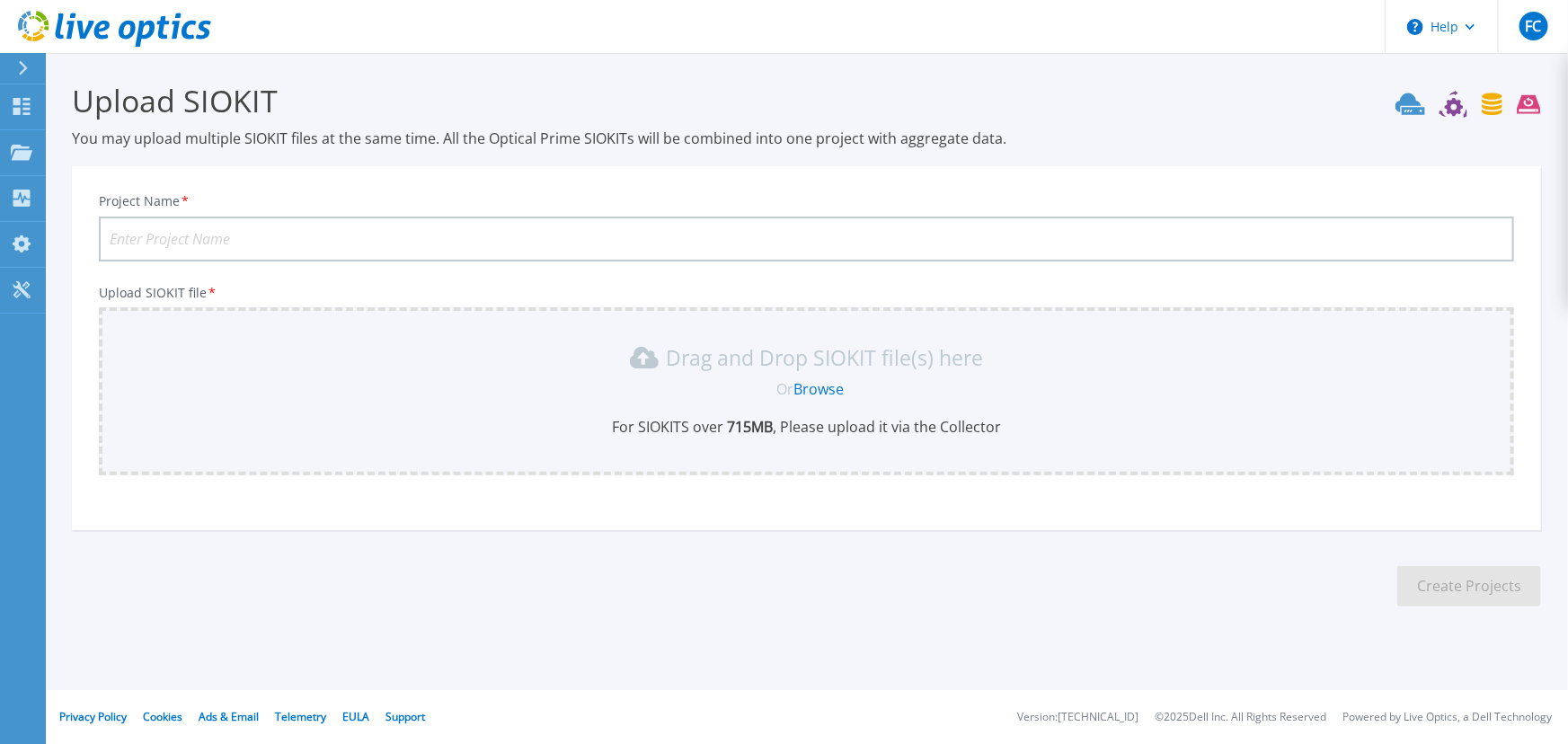
click at [818, 390] on link "Browse" at bounding box center [819, 389] width 50 height 20
click at [88, 146] on p "Projects" at bounding box center [70, 154] width 48 height 47
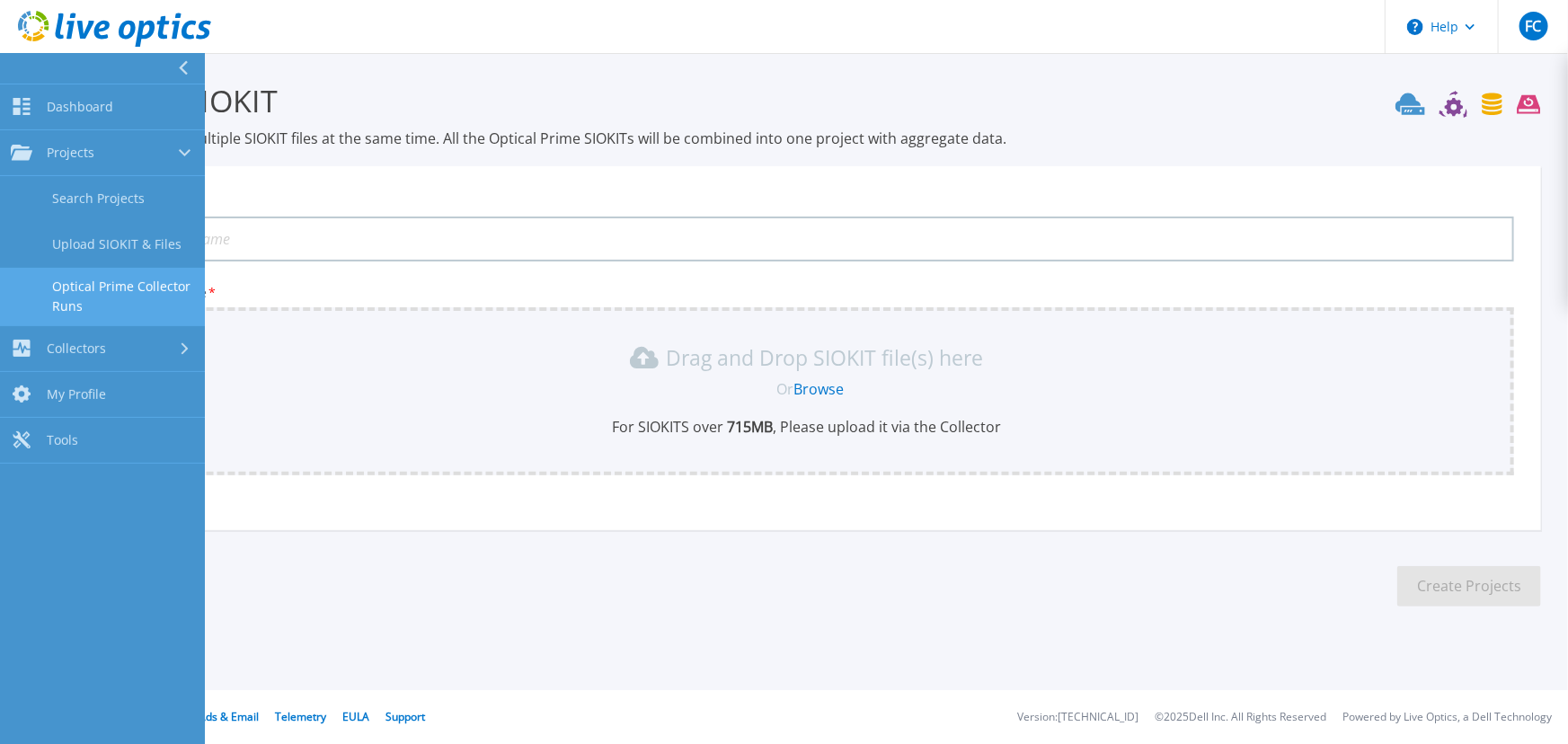
click at [110, 287] on link "Optical Prime Collector Runs" at bounding box center [103, 296] width 205 height 58
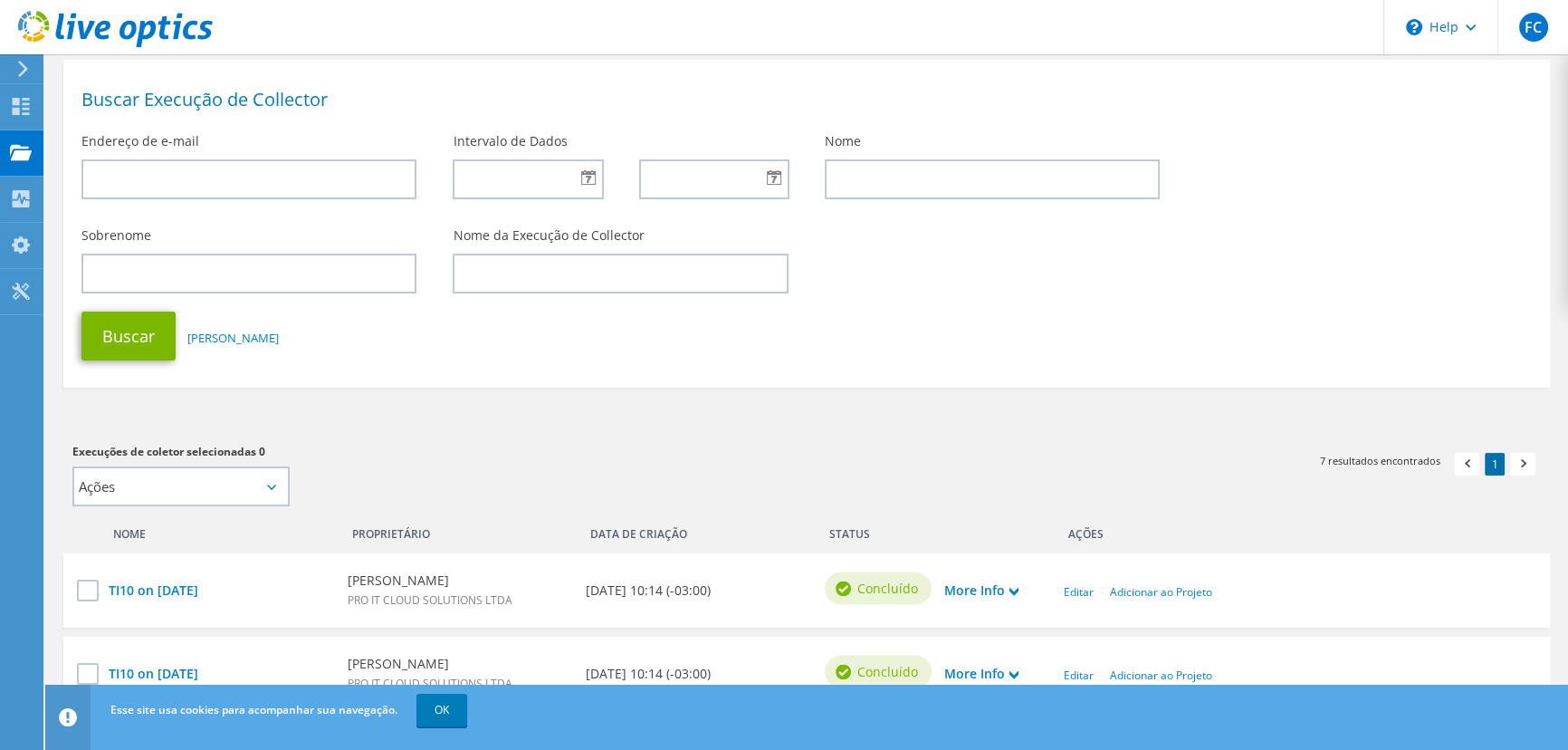
scroll to position [82, 0]
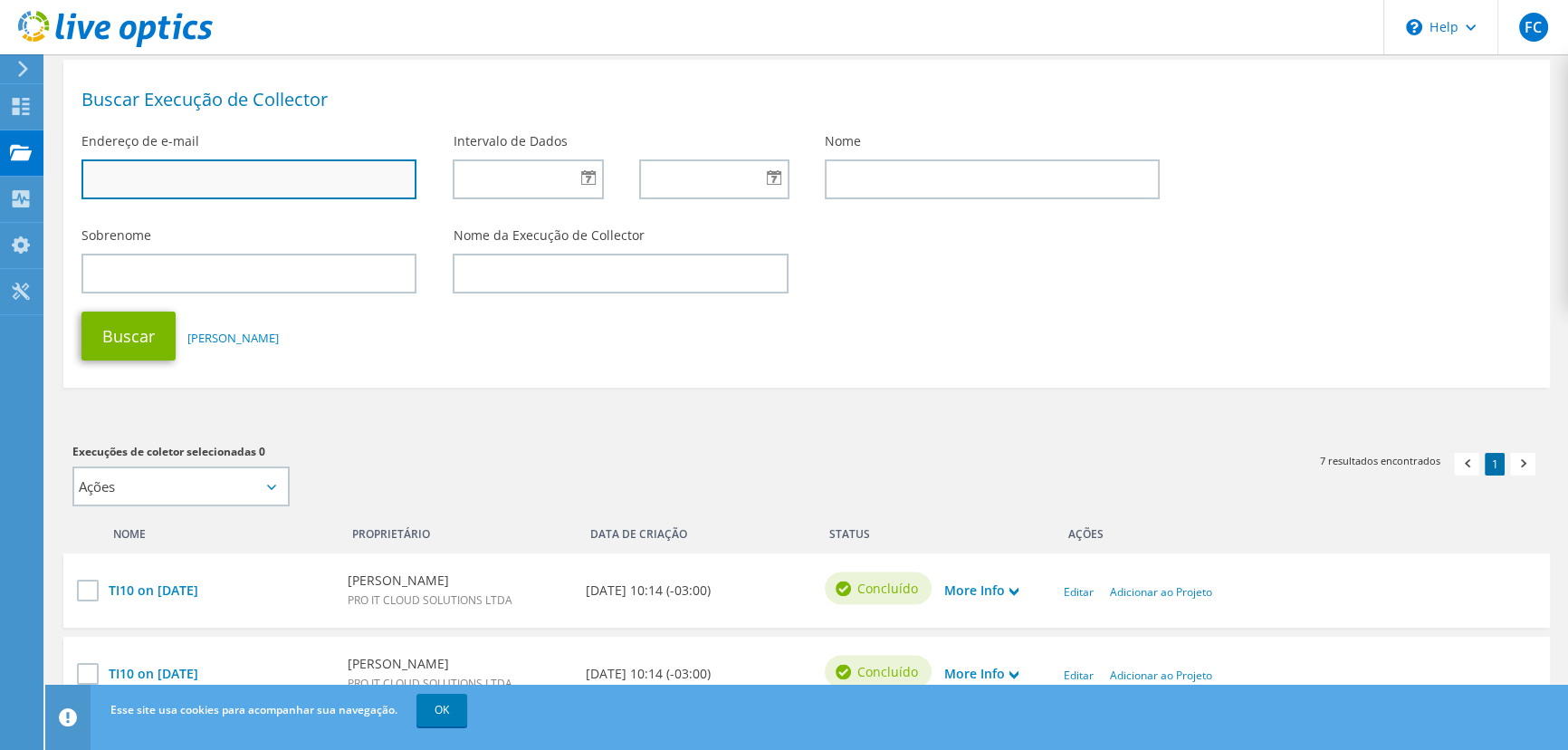
click at [293, 181] on input "text" at bounding box center [249, 180] width 335 height 39
click at [253, 179] on input "text" at bounding box center [249, 180] width 335 height 39
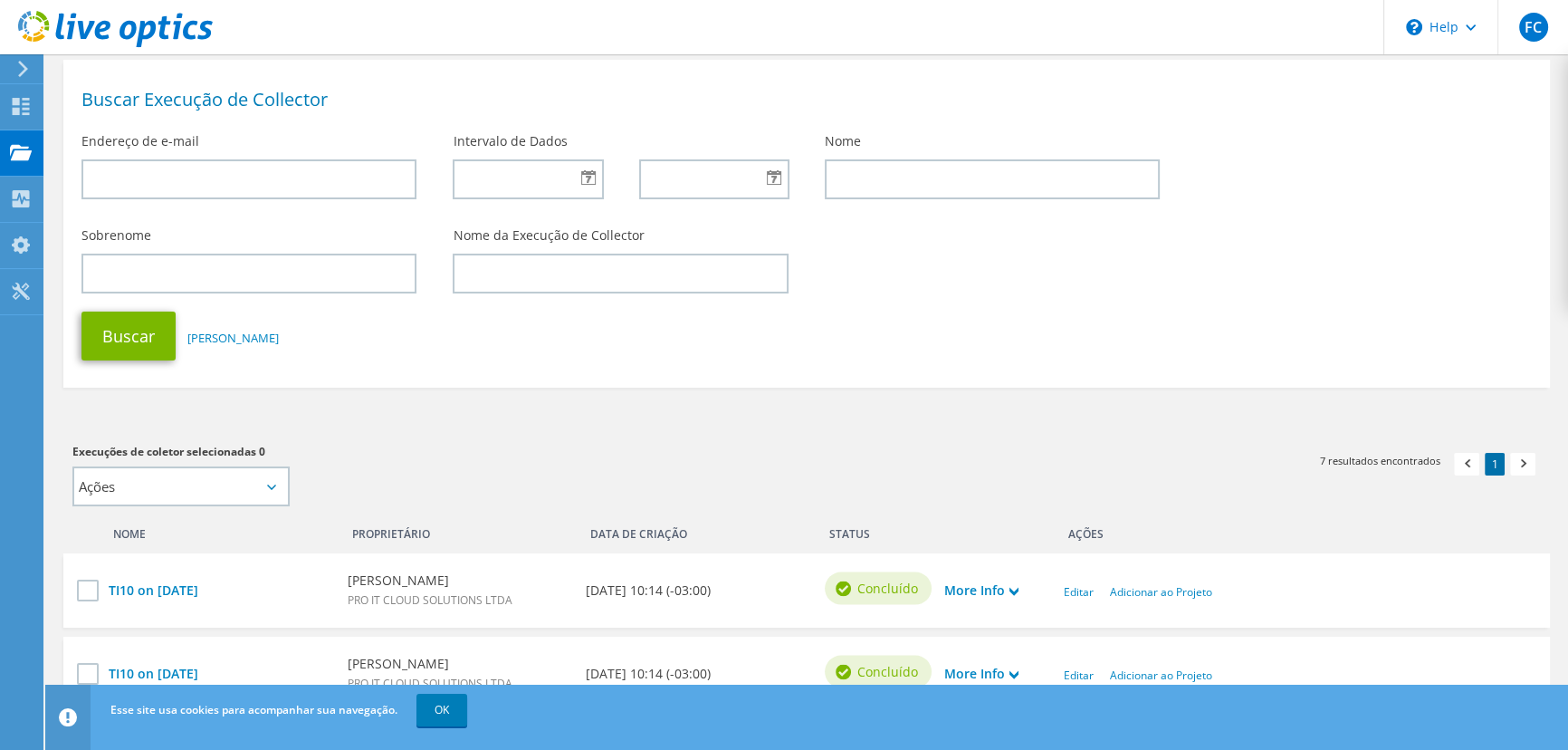
click at [539, 358] on div "Buscar Reiniciar Campos" at bounding box center [806, 336] width 1486 height 67
click at [532, 272] on input "text" at bounding box center [620, 273] width 335 height 39
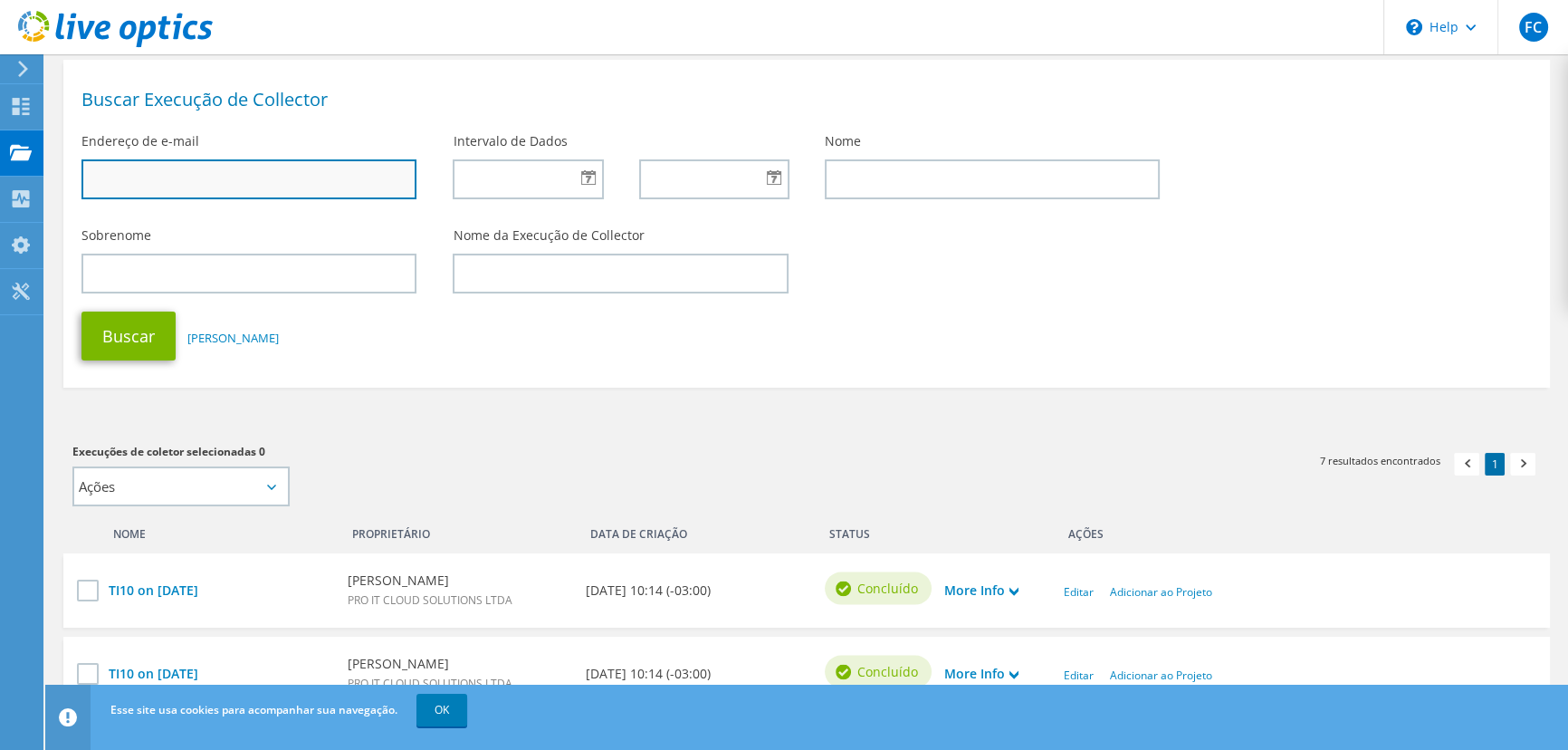
click at [319, 177] on input "text" at bounding box center [249, 180] width 335 height 39
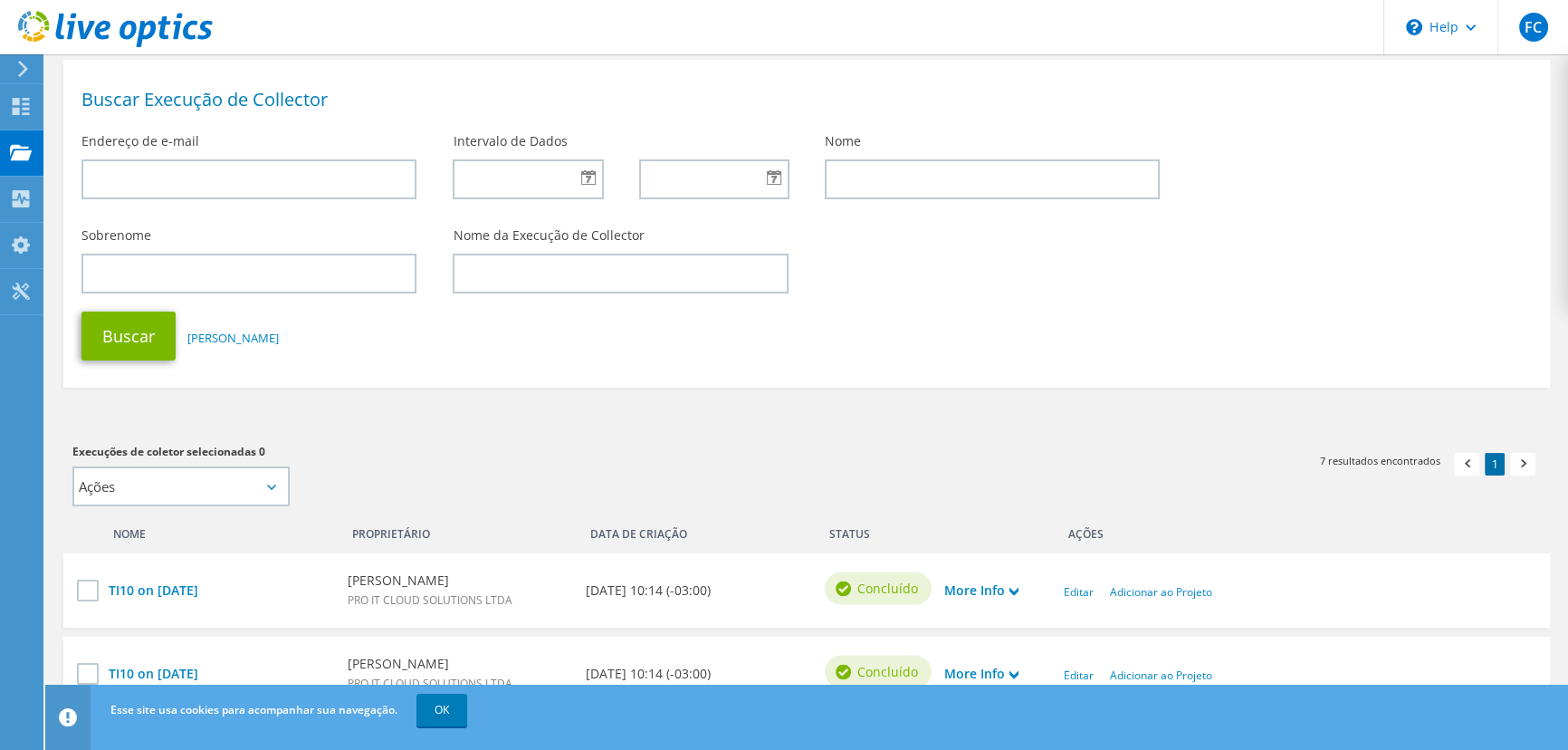
click at [520, 363] on div "Buscar Reiniciar Campos" at bounding box center [806, 336] width 1486 height 67
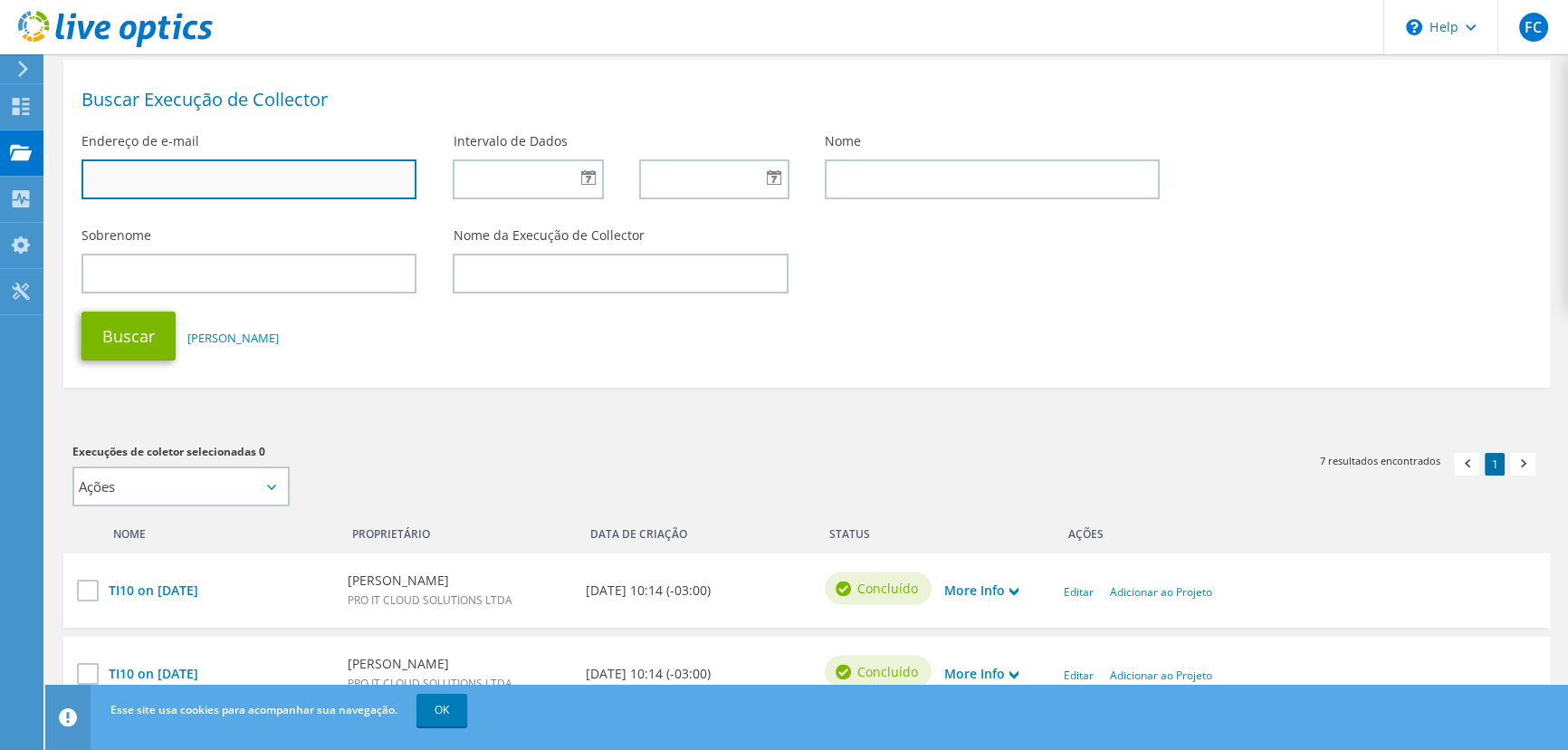
click at [243, 185] on input "text" at bounding box center [249, 180] width 335 height 39
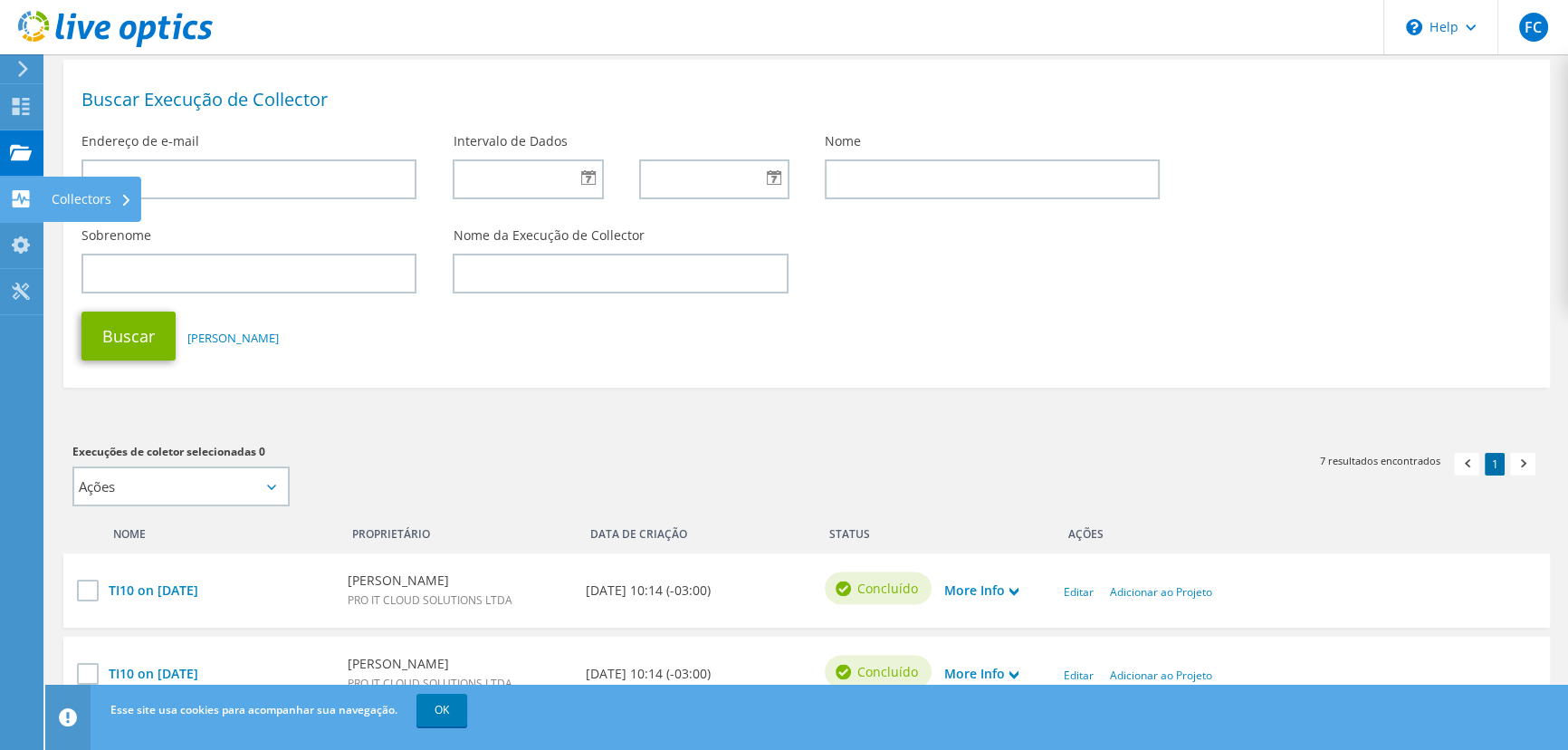
click at [26, 200] on use at bounding box center [21, 198] width 17 height 17
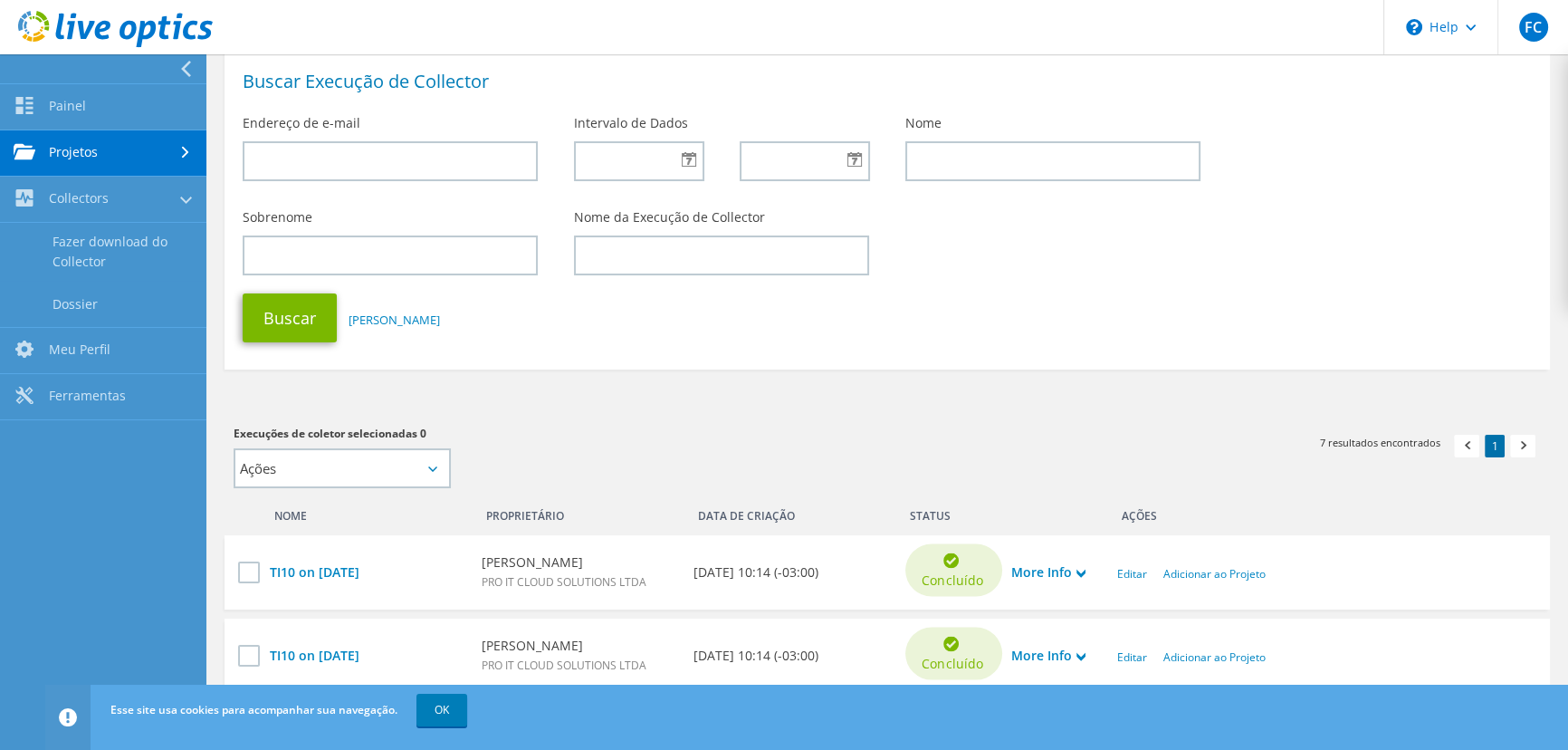
scroll to position [5, 0]
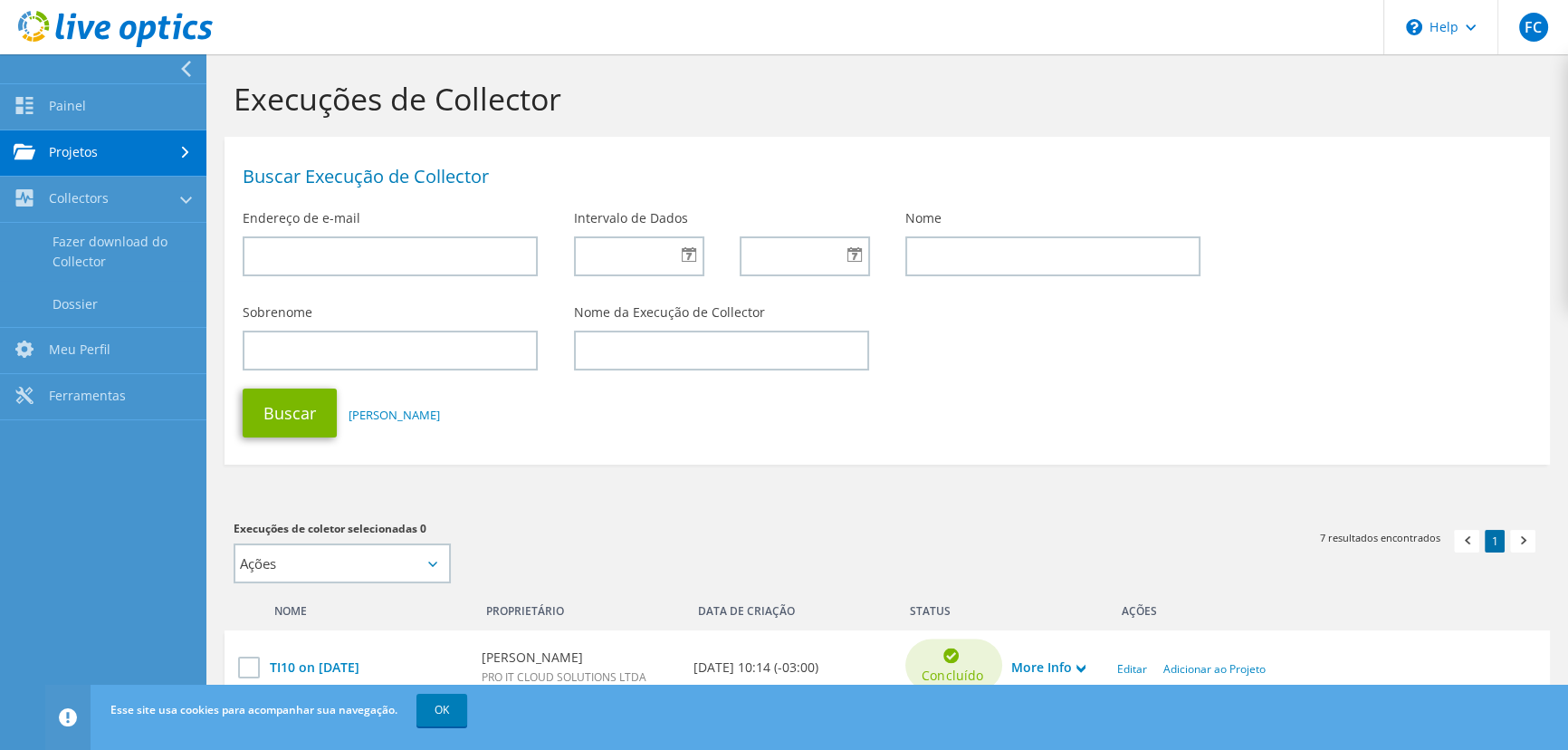
click at [1055, 177] on h1 "Buscar Execução de Collector" at bounding box center [882, 176] width 1280 height 18
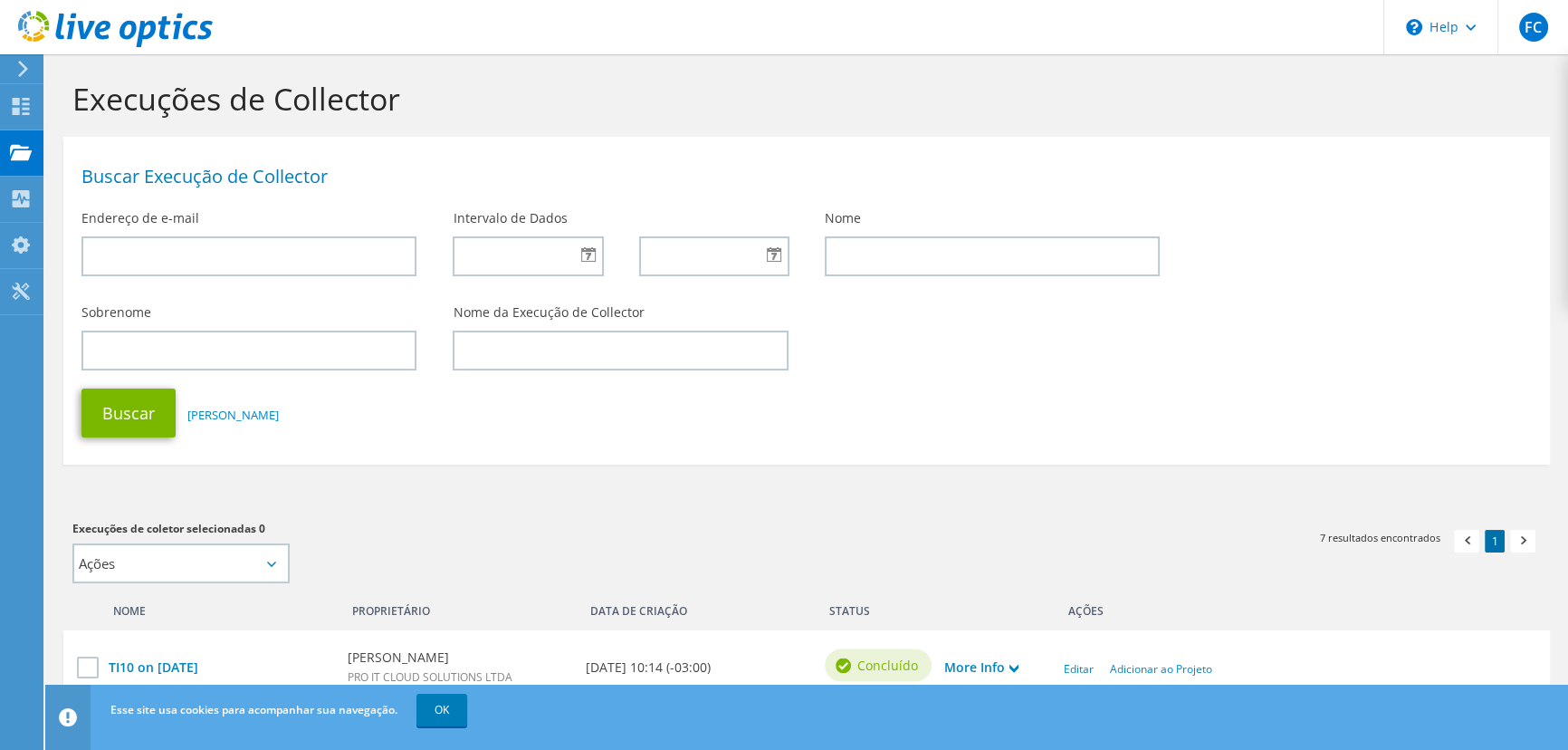
scroll to position [0, 0]
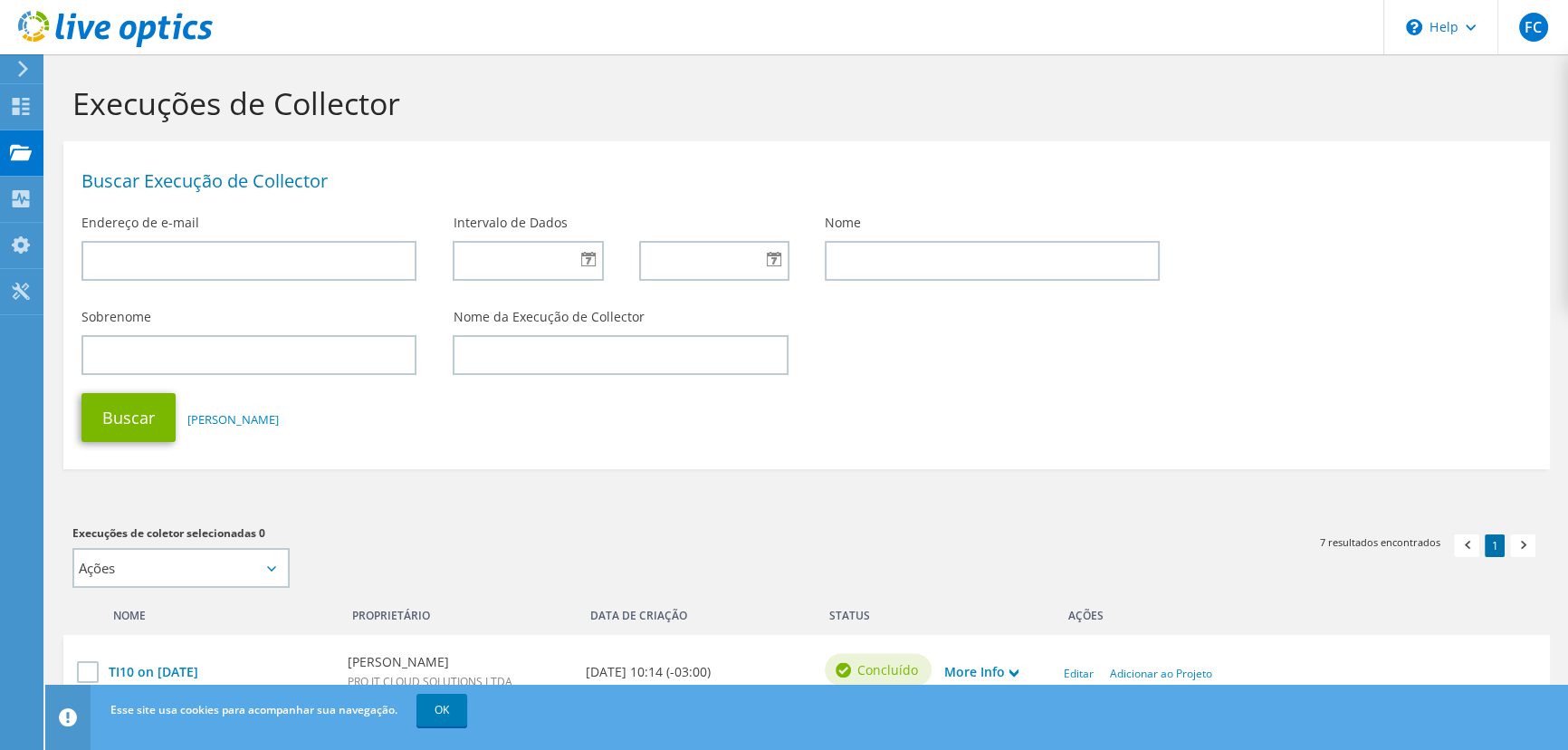
click at [860, 145] on section "Buscar Execução de Collector Endereço de e-mail Intervalo de Dados Nome Sobreno…" at bounding box center [806, 305] width 1486 height 328
click at [74, 154] on div "Projetos" at bounding box center [85, 153] width 87 height 45
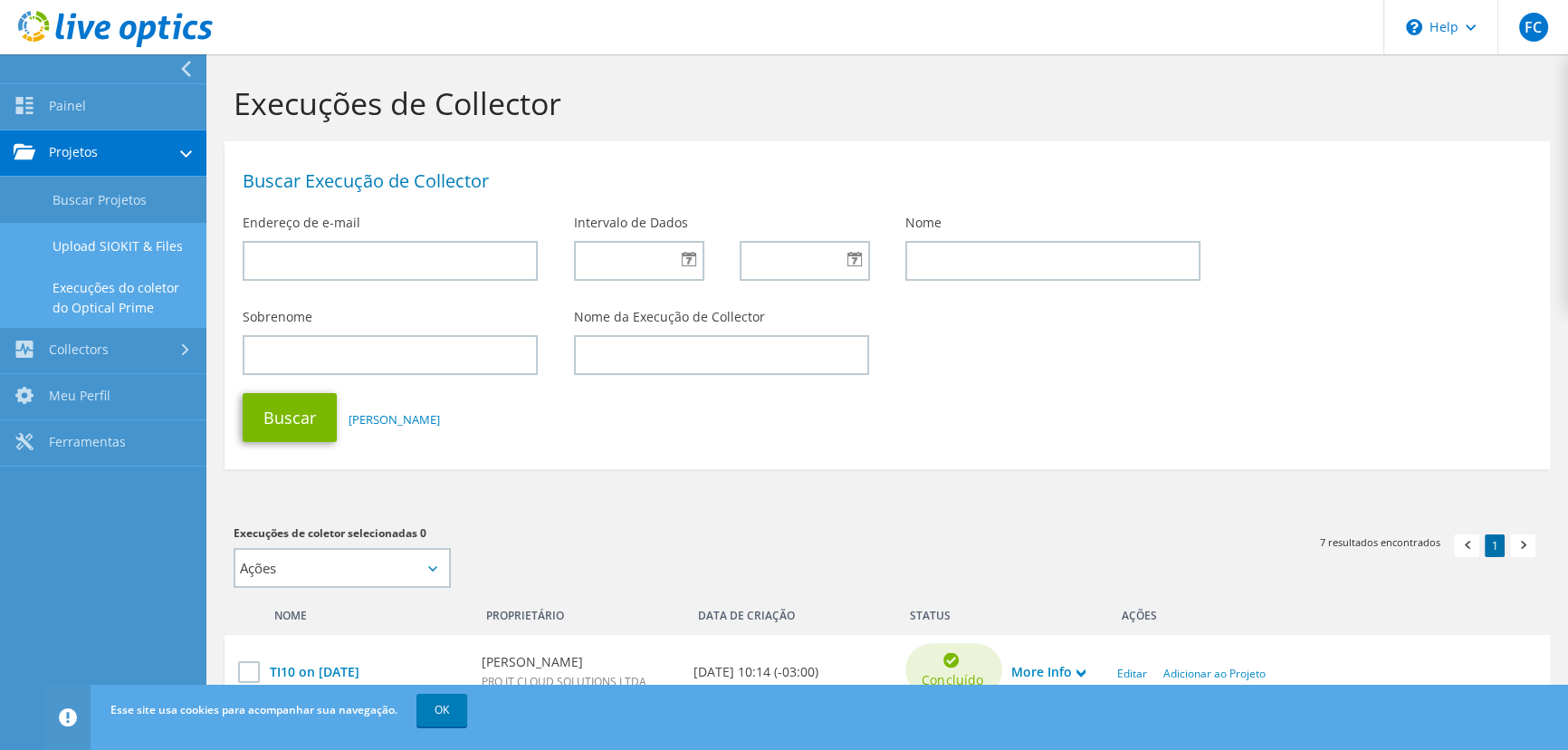
click at [108, 236] on link "Upload SIOKIT & Files" at bounding box center [103, 245] width 207 height 46
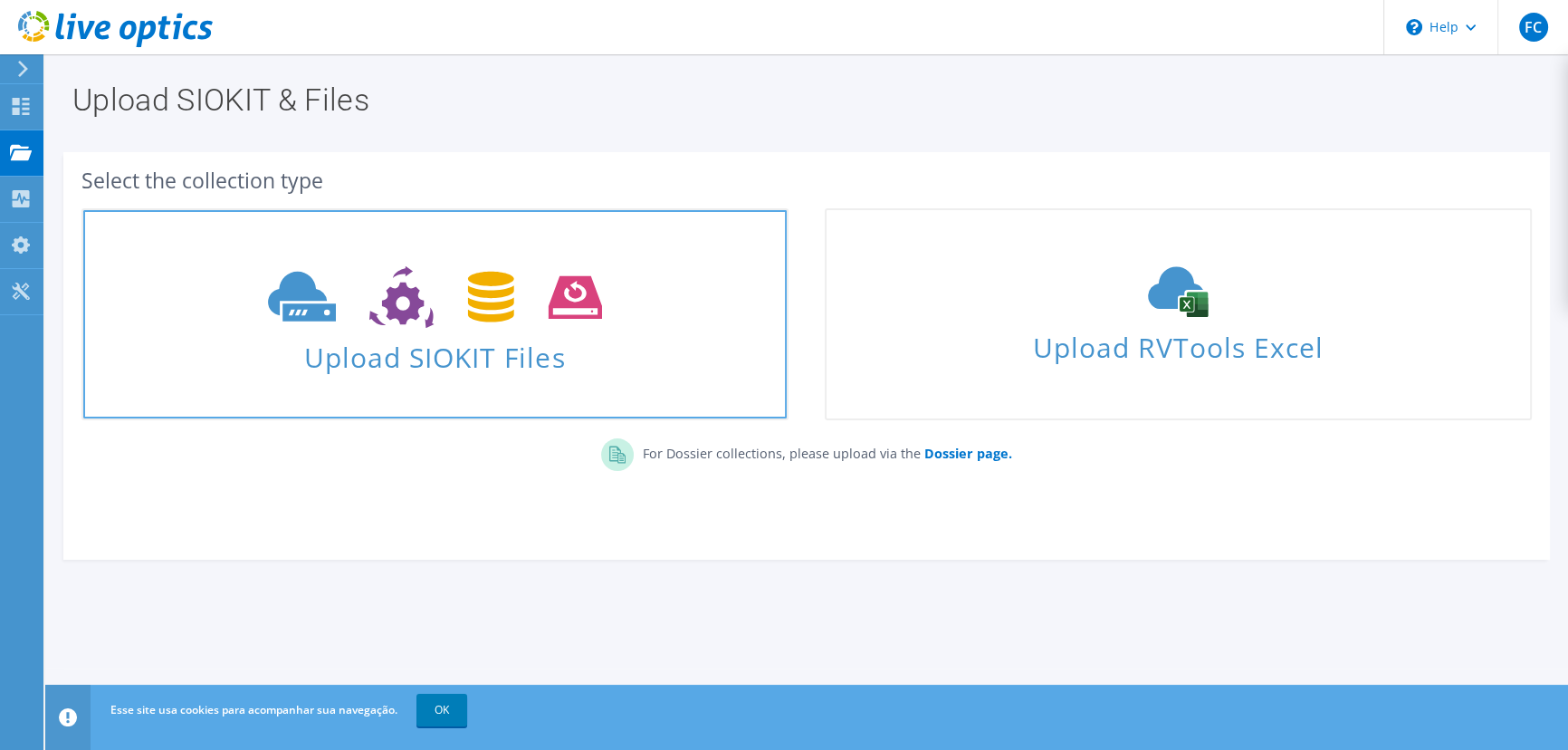
click at [442, 299] on icon at bounding box center [435, 297] width 334 height 62
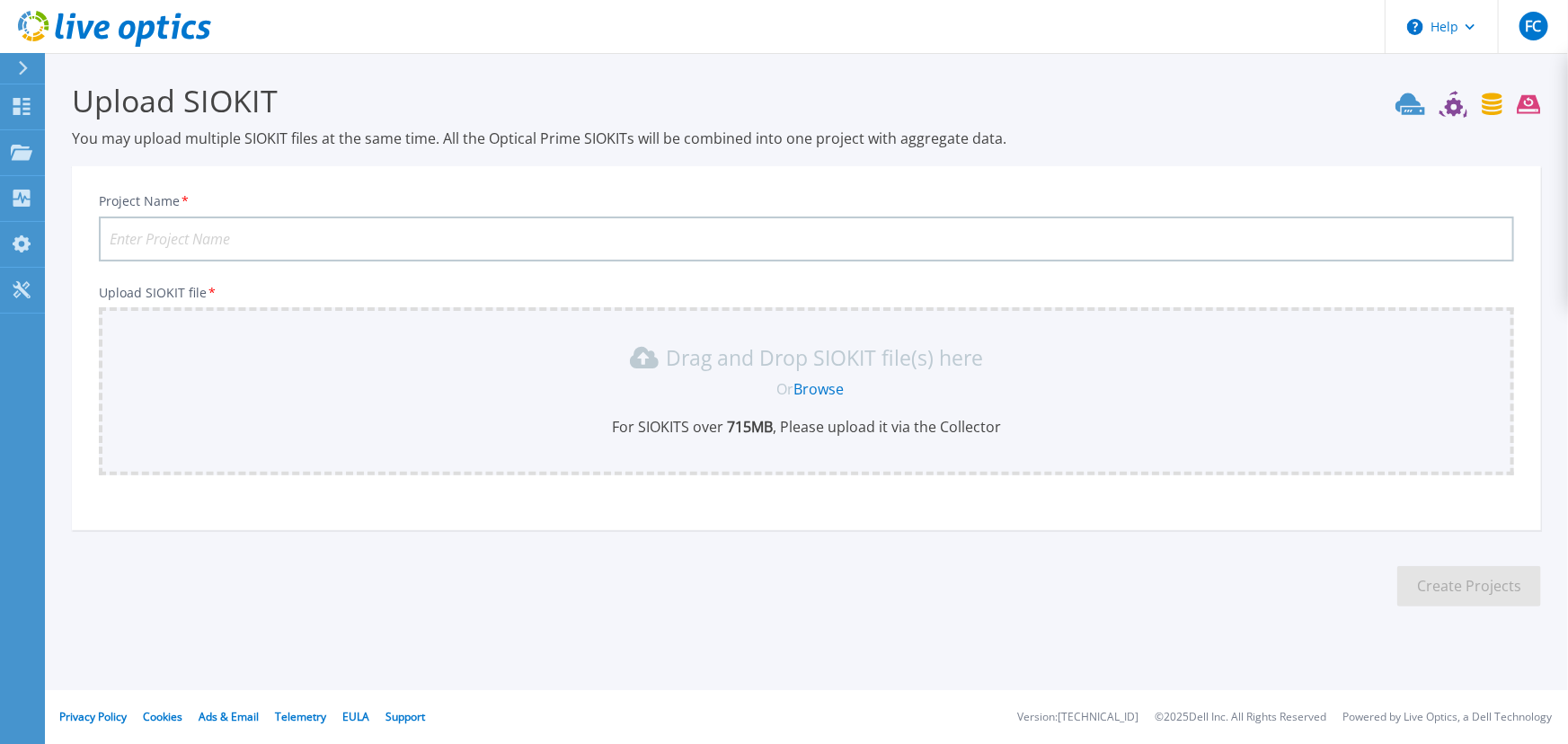
click at [280, 241] on input "Project Name *" at bounding box center [807, 239] width 1416 height 45
click at [279, 241] on input "Project Name *" at bounding box center [807, 239] width 1416 height 45
type input "P"
type input "HC BAURU"
click at [813, 385] on link "Browse" at bounding box center [819, 389] width 50 height 20
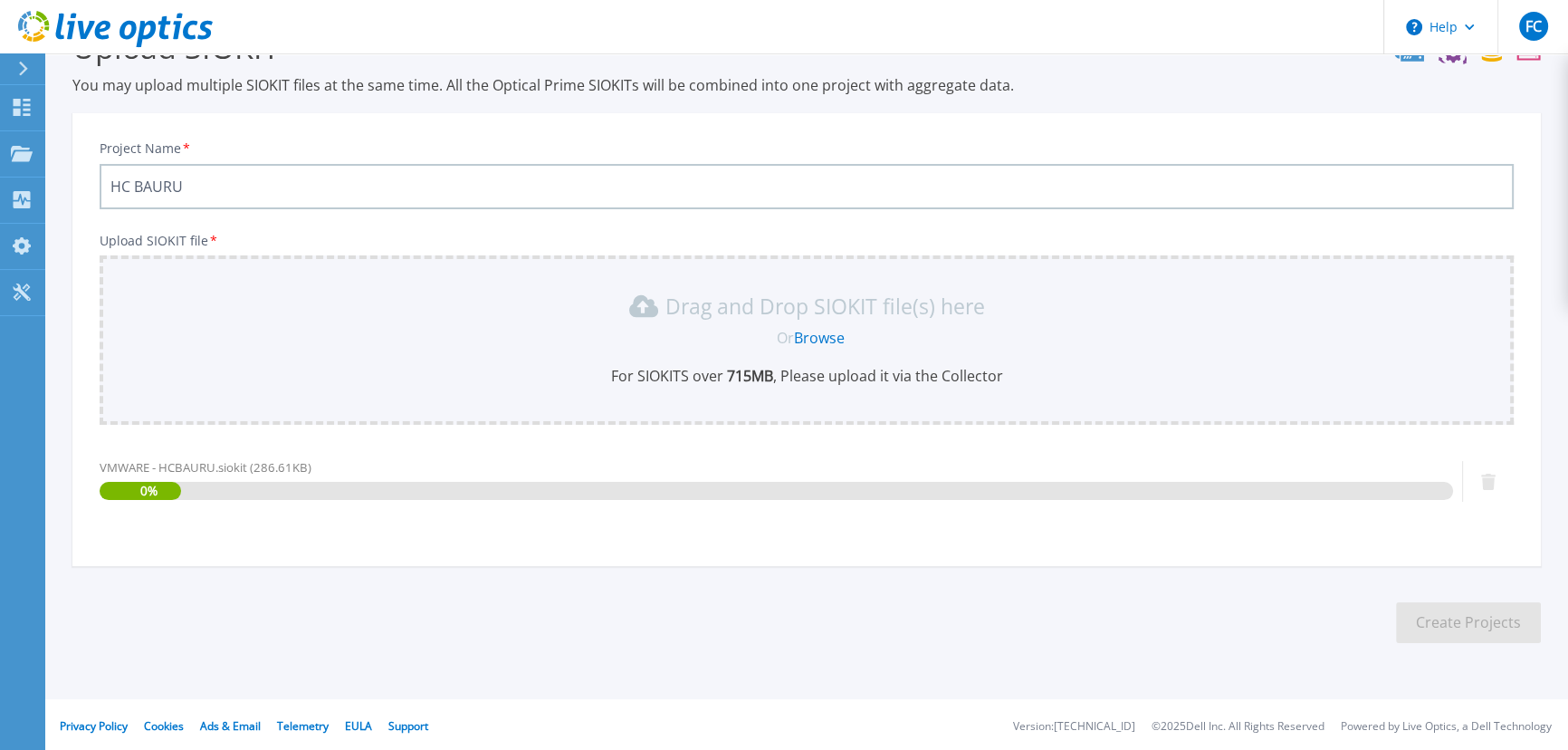
scroll to position [55, 0]
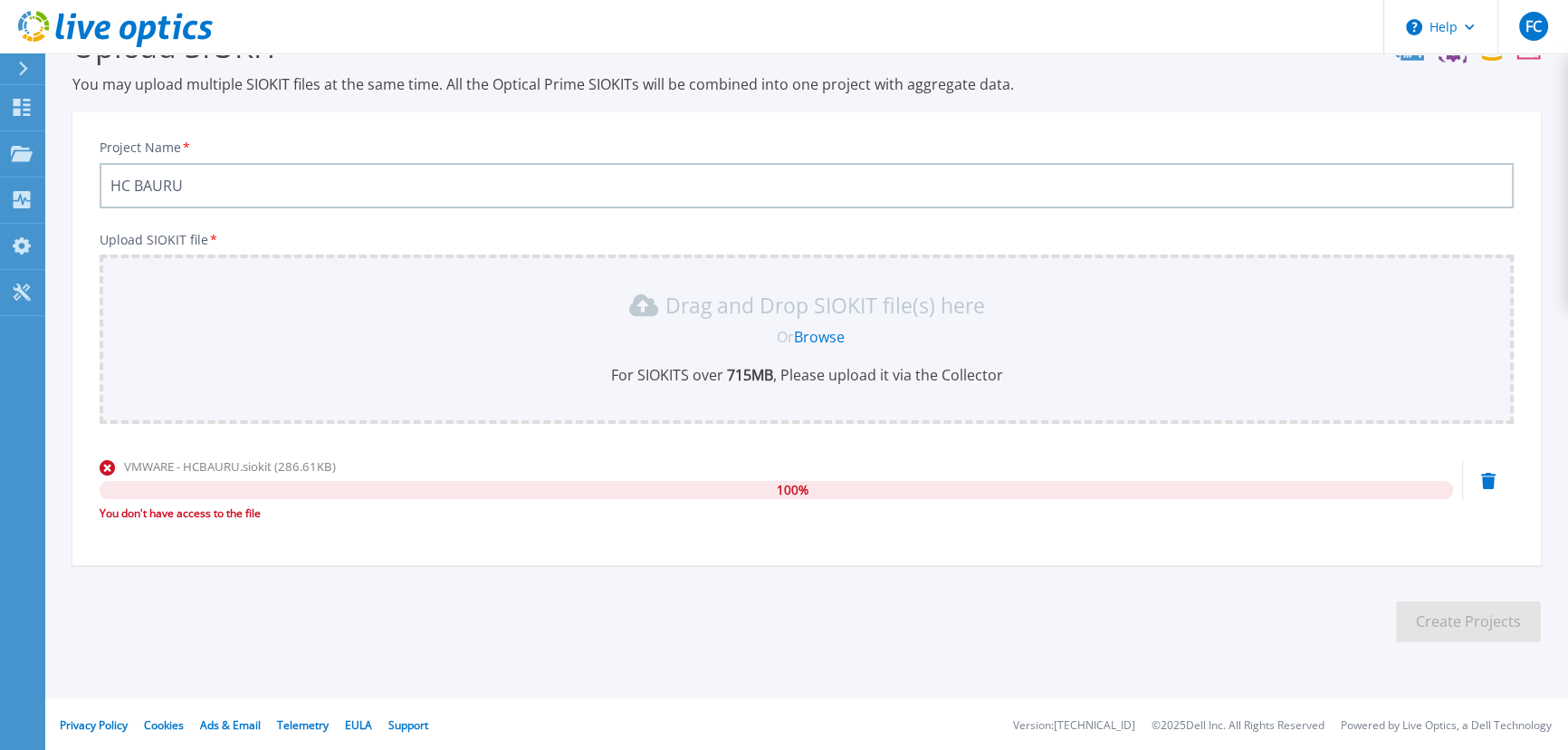
drag, startPoint x: 755, startPoint y: 533, endPoint x: 1094, endPoint y: 533, distance: 339.0
click at [788, 533] on div "Project Name * HC BAURU Upload SIOKIT file * Drag and Drop SIOKIT file(s) here …" at bounding box center [806, 344] width 1468 height 441
click at [509, 535] on div "Project Name * HC BAURU Upload SIOKIT file * Drag and Drop SIOKIT file(s) here …" at bounding box center [806, 344] width 1468 height 441
click at [817, 334] on link "Browse" at bounding box center [819, 336] width 51 height 20
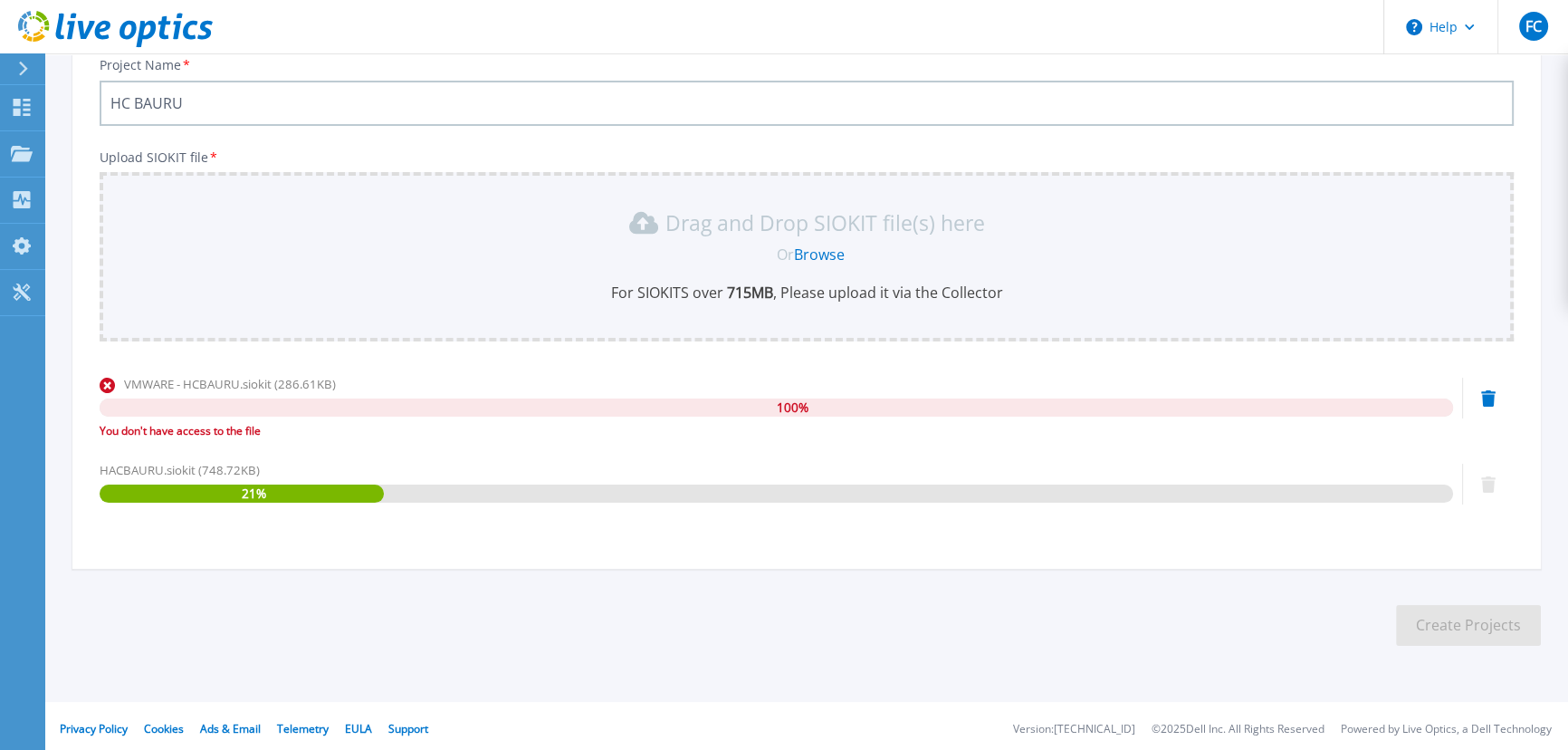
scroll to position [142, 0]
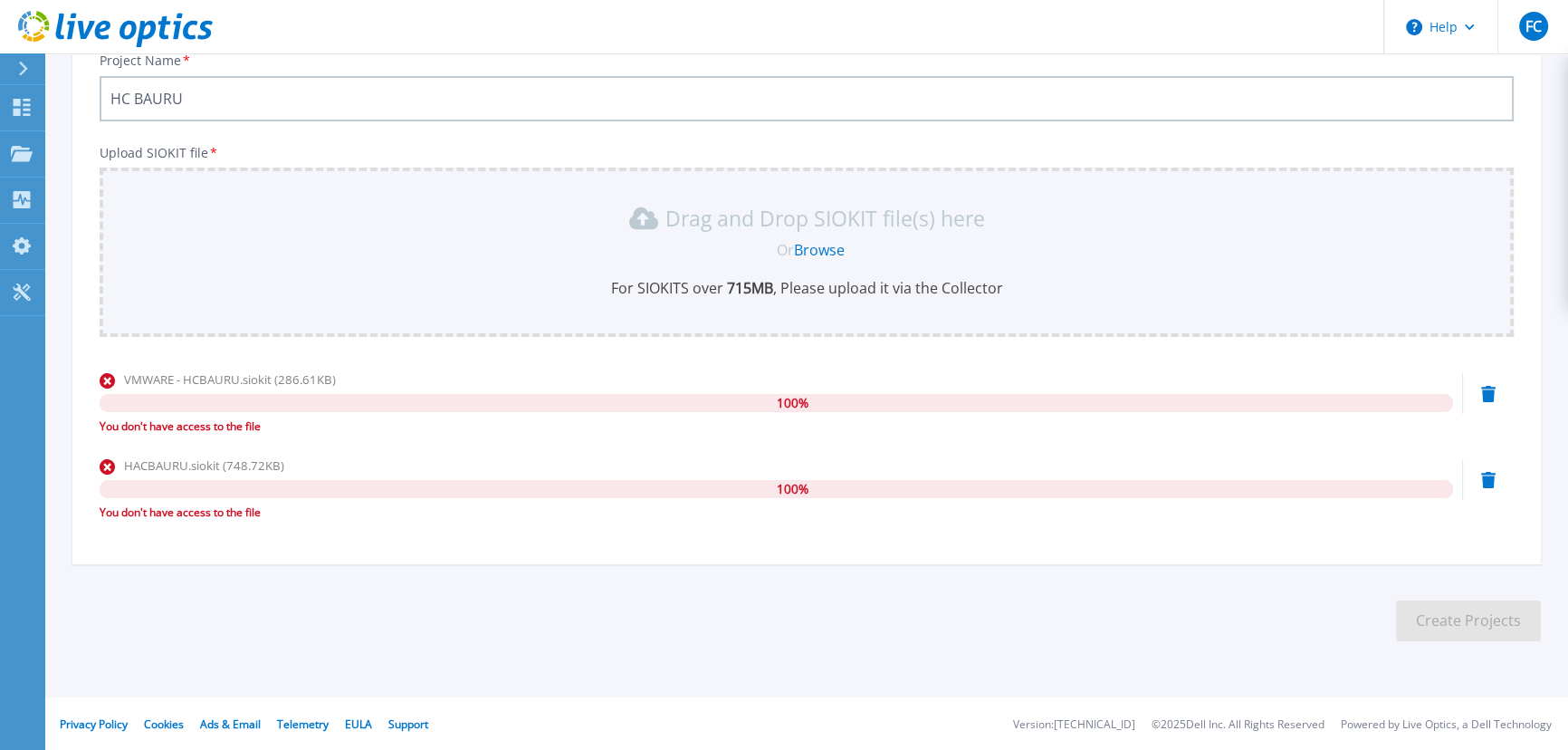
drag, startPoint x: 566, startPoint y: 616, endPoint x: 600, endPoint y: 618, distance: 34.1
click at [566, 616] on section "Upload SIOKIT You may upload multiple SIOKIT files at the same time. All the Op…" at bounding box center [806, 297] width 1523 height 771
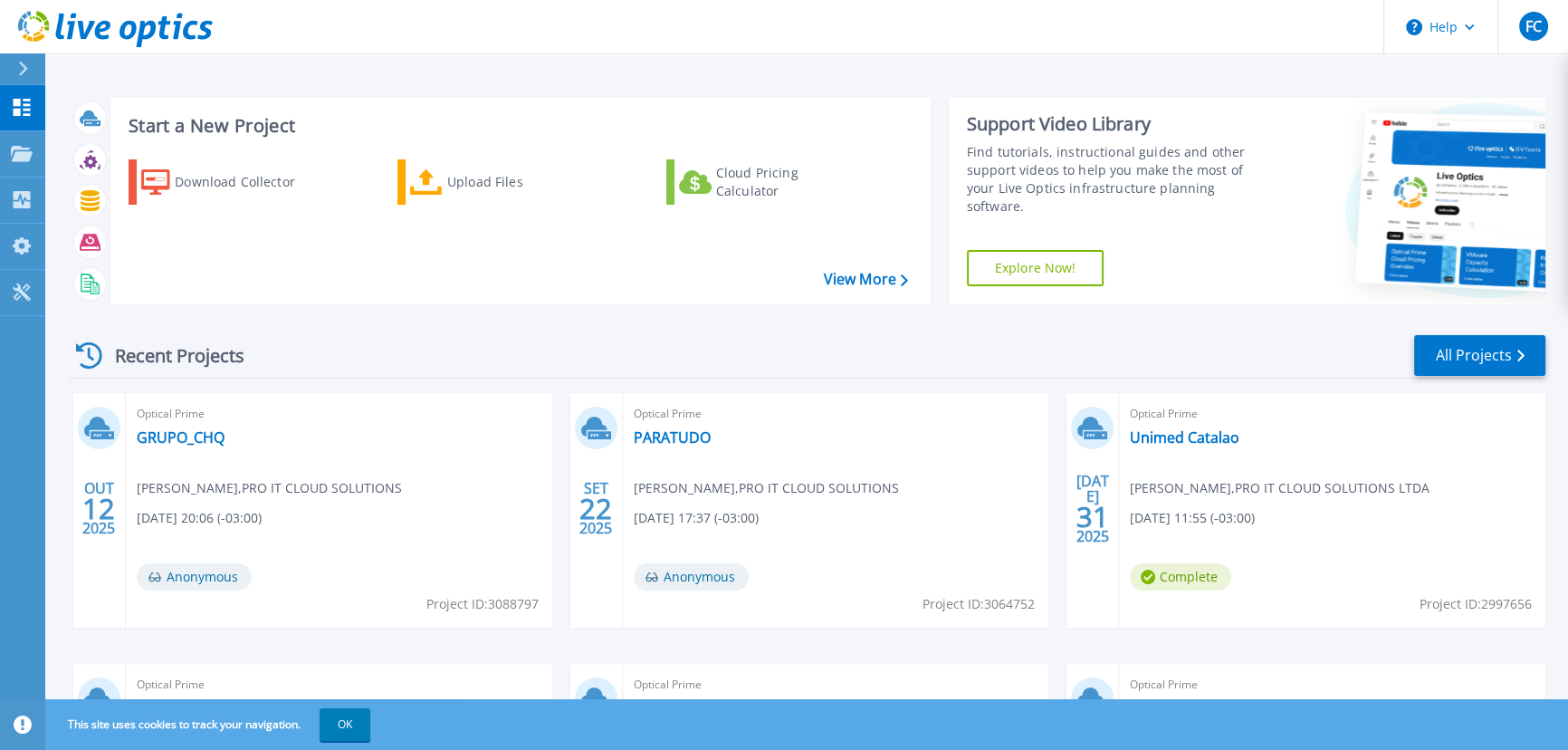
click at [579, 84] on div "Start a New Project Download Collector Upload Files Cloud Pricing Calculator Vi…" at bounding box center [807, 201] width 1476 height 236
click at [34, 156] on div "Projects" at bounding box center [54, 153] width 85 height 16
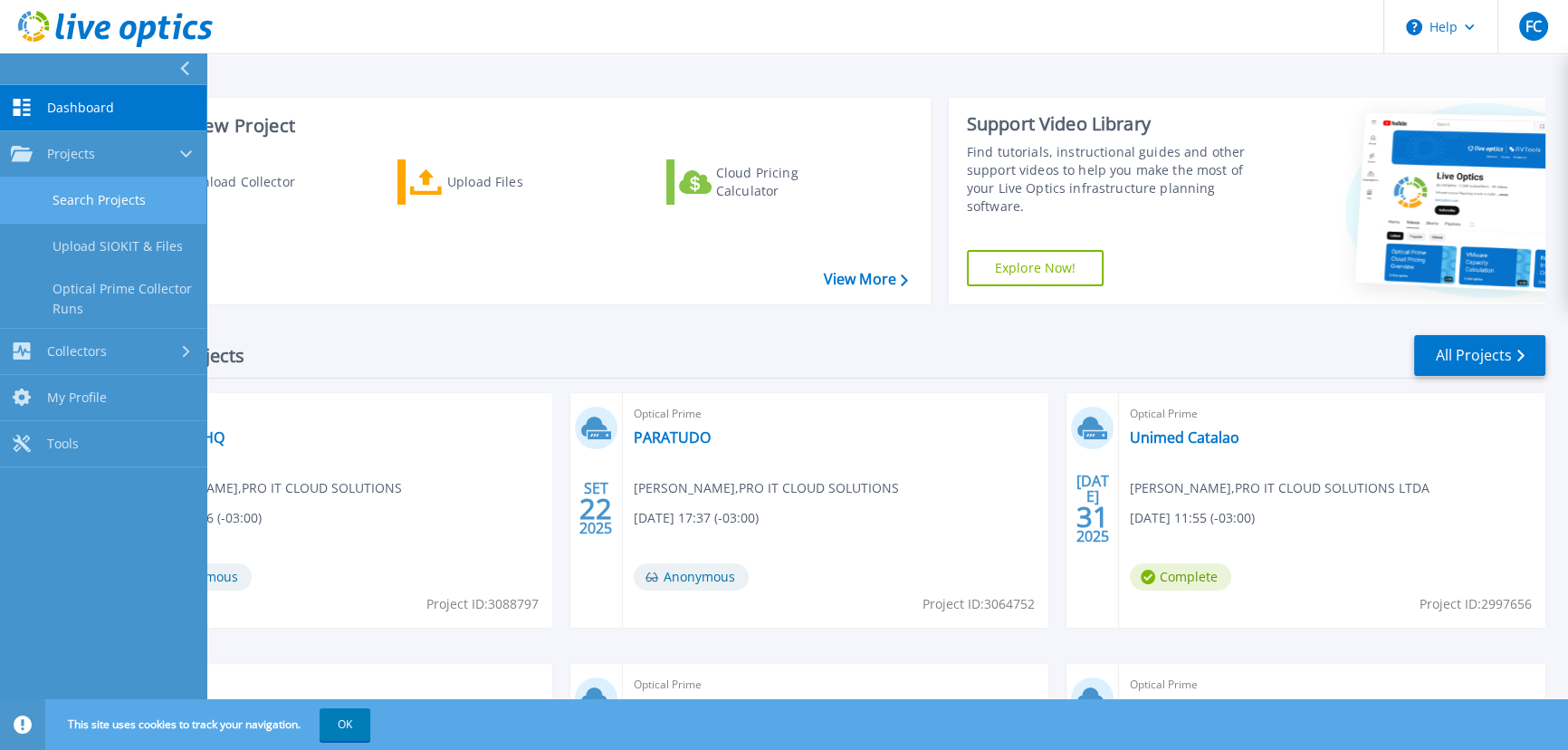
click at [109, 195] on link "Search Projects" at bounding box center [103, 200] width 207 height 46
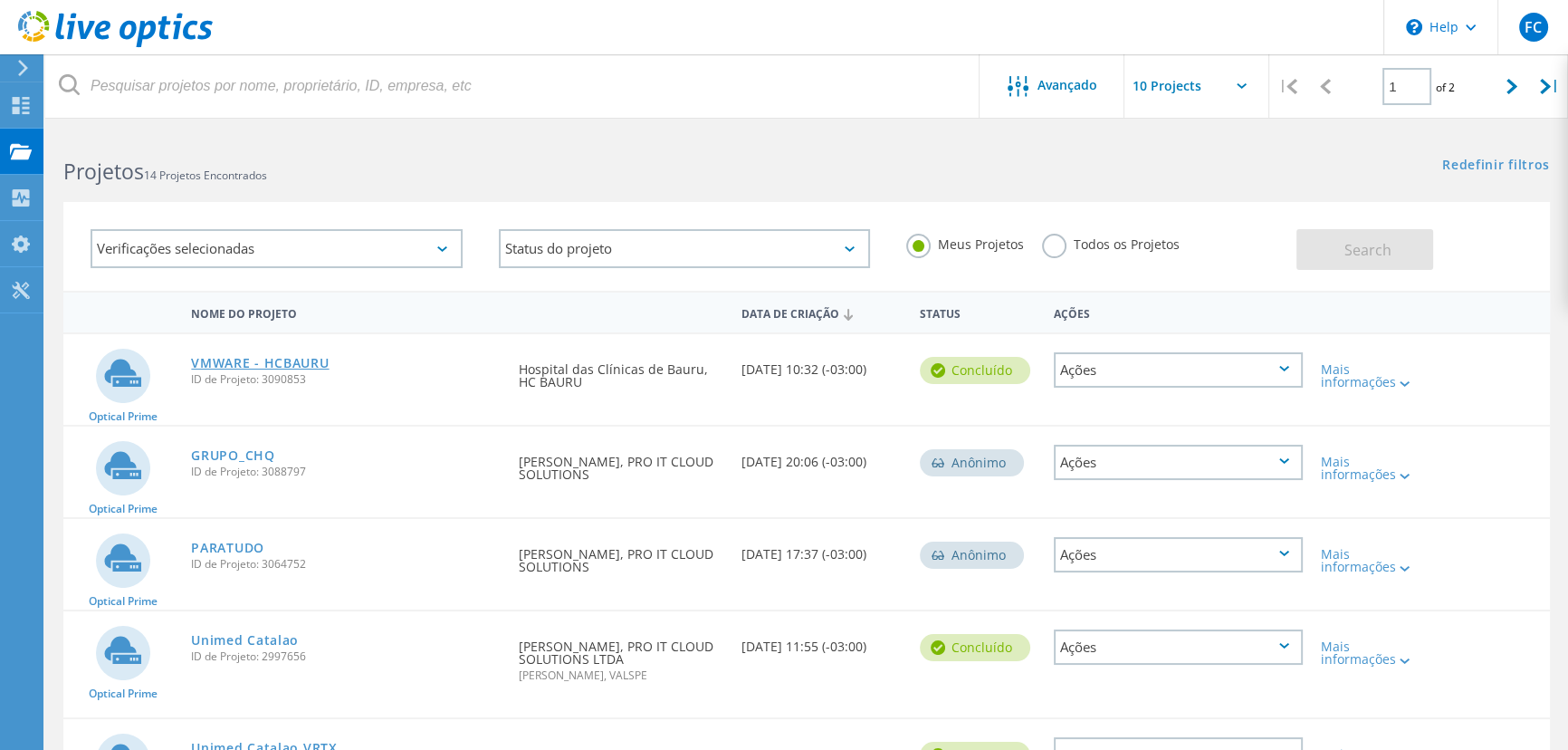
click at [300, 362] on link "VMWARE - HCBAURU" at bounding box center [259, 363] width 137 height 12
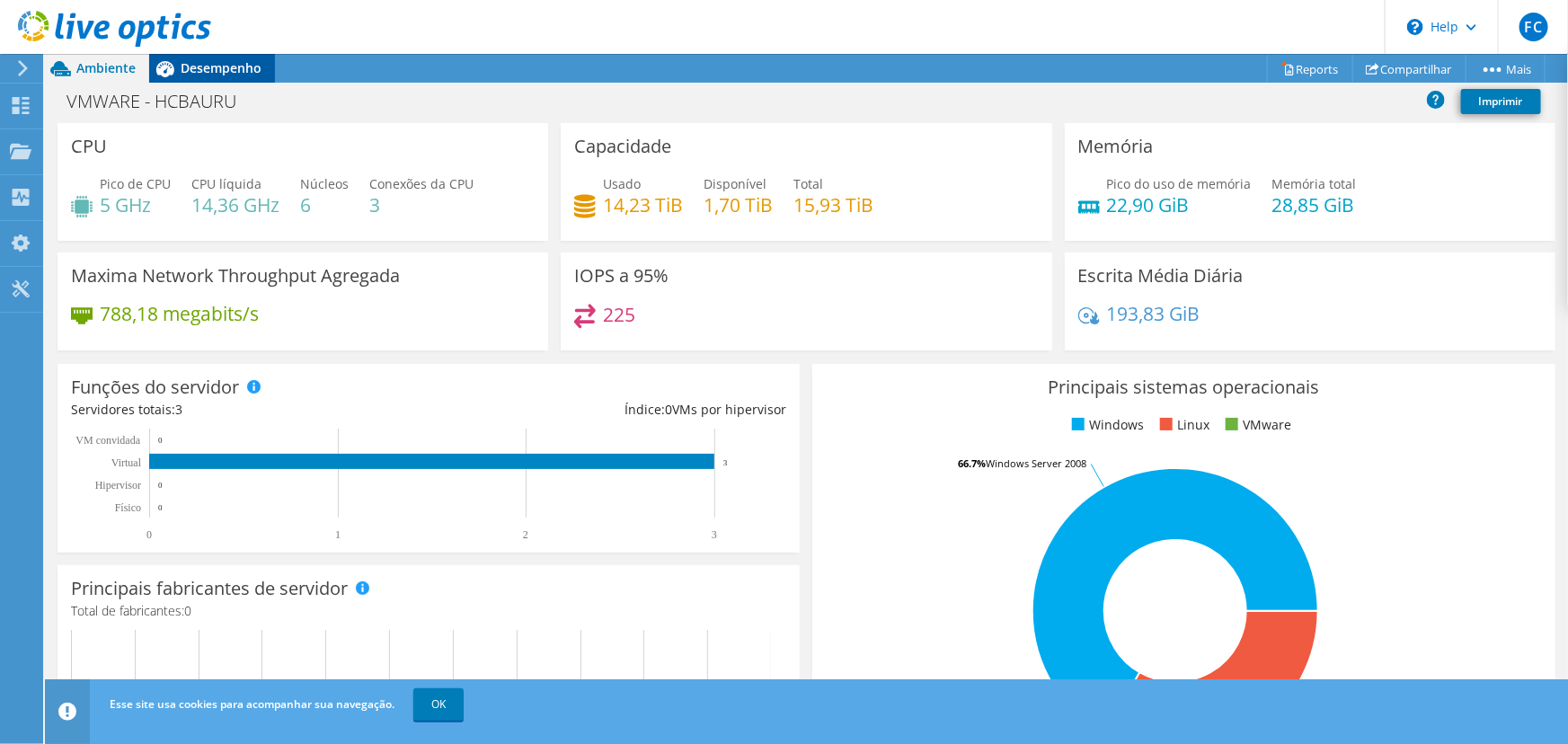
click at [267, 79] on div "Desempenho" at bounding box center [212, 68] width 126 height 29
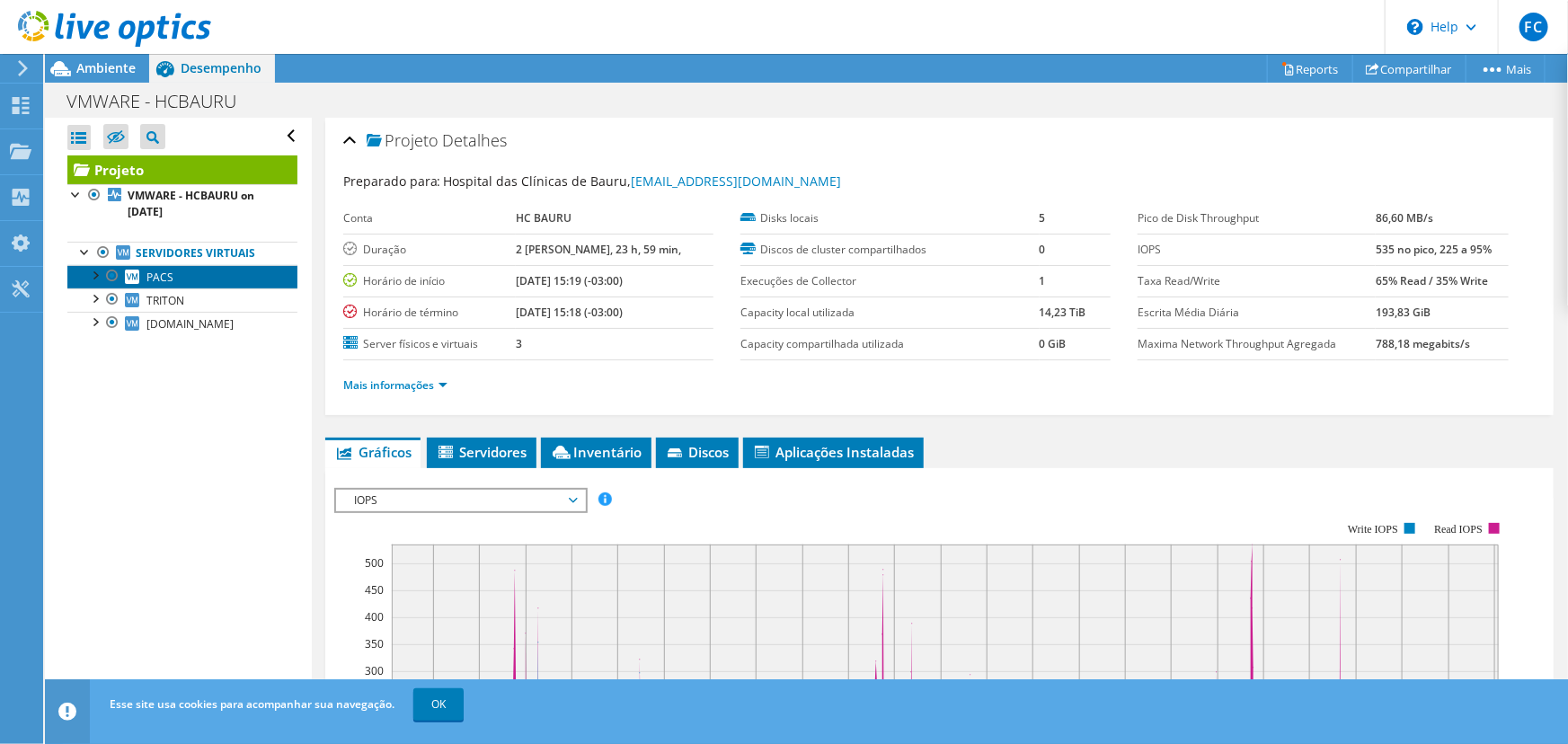
click at [158, 271] on span "PACS" at bounding box center [160, 277] width 27 height 15
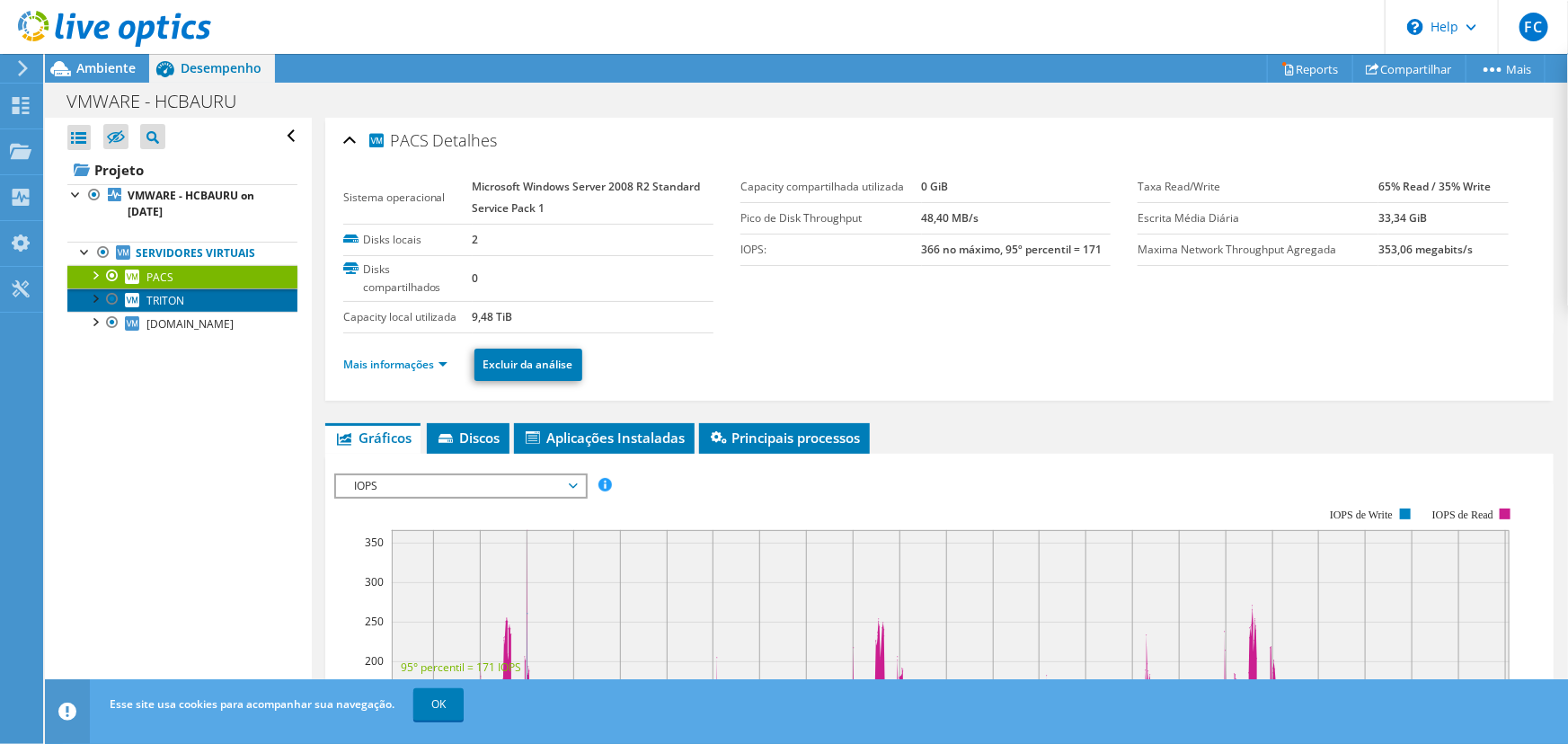
click at [182, 296] on span "TRITON" at bounding box center [165, 300] width 37 height 15
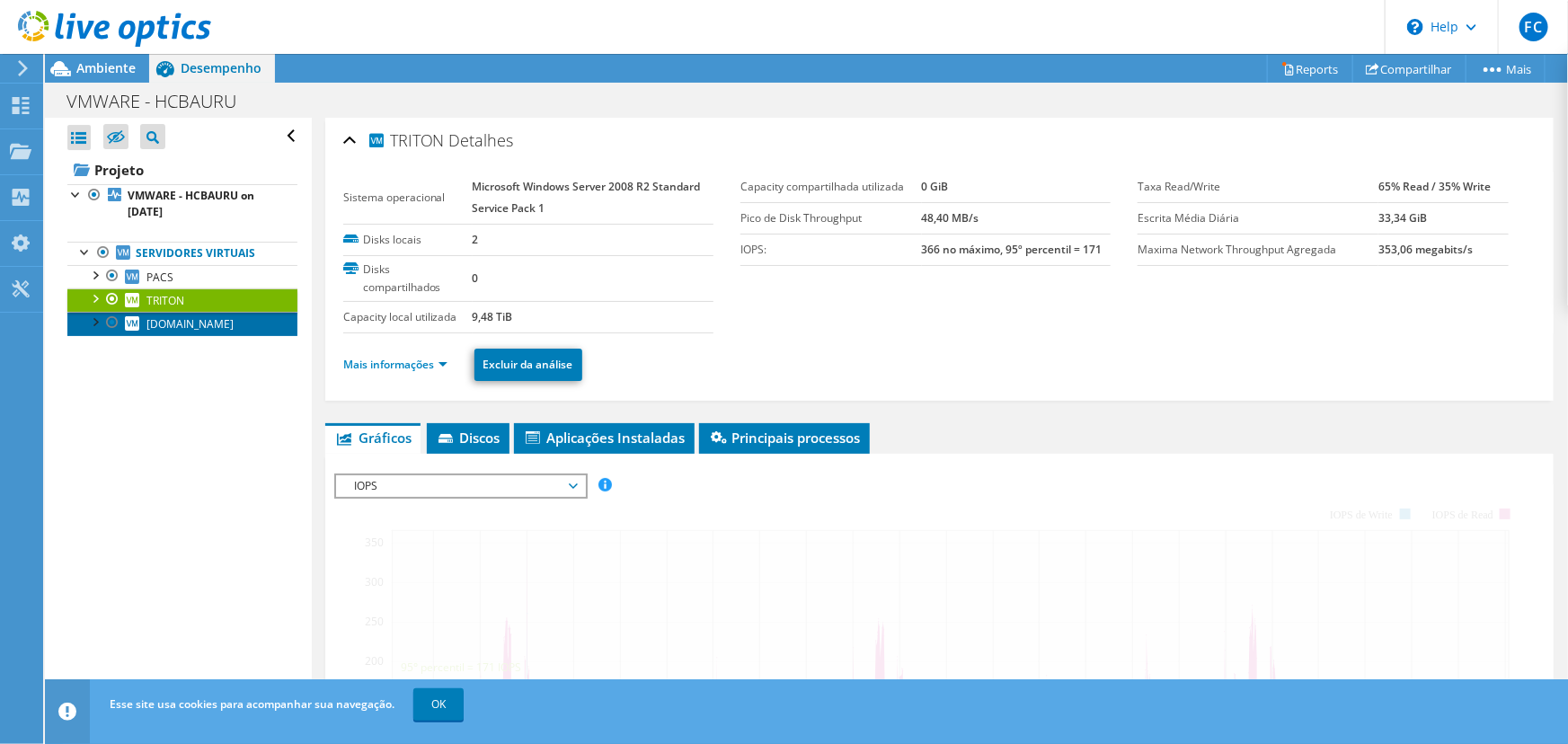
click at [190, 324] on span "[DOMAIN_NAME]" at bounding box center [189, 324] width 87 height 15
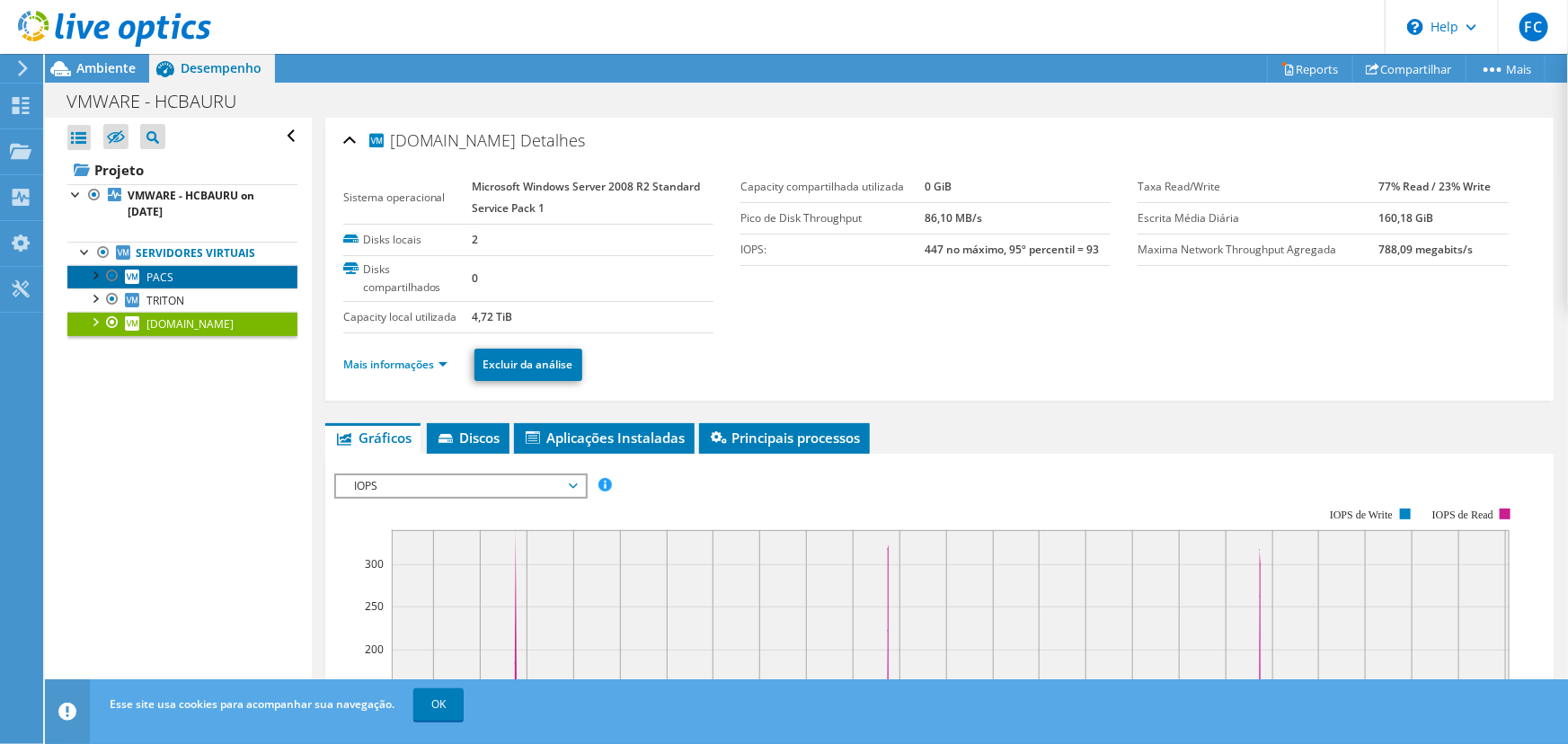
click at [160, 280] on span "PACS" at bounding box center [160, 277] width 27 height 15
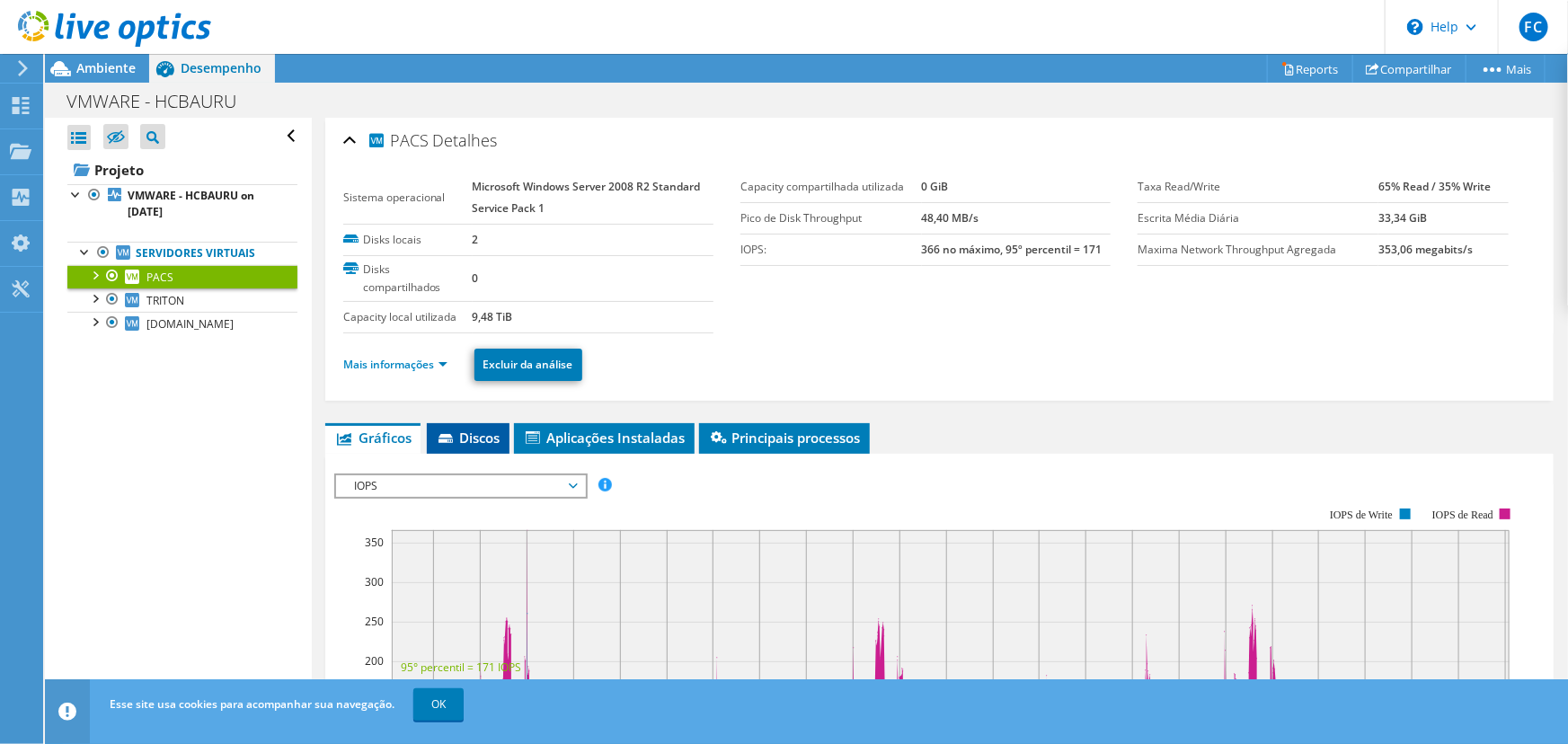
click at [491, 432] on span "Discos" at bounding box center [467, 437] width 64 height 18
